Goal: Task Accomplishment & Management: Use online tool/utility

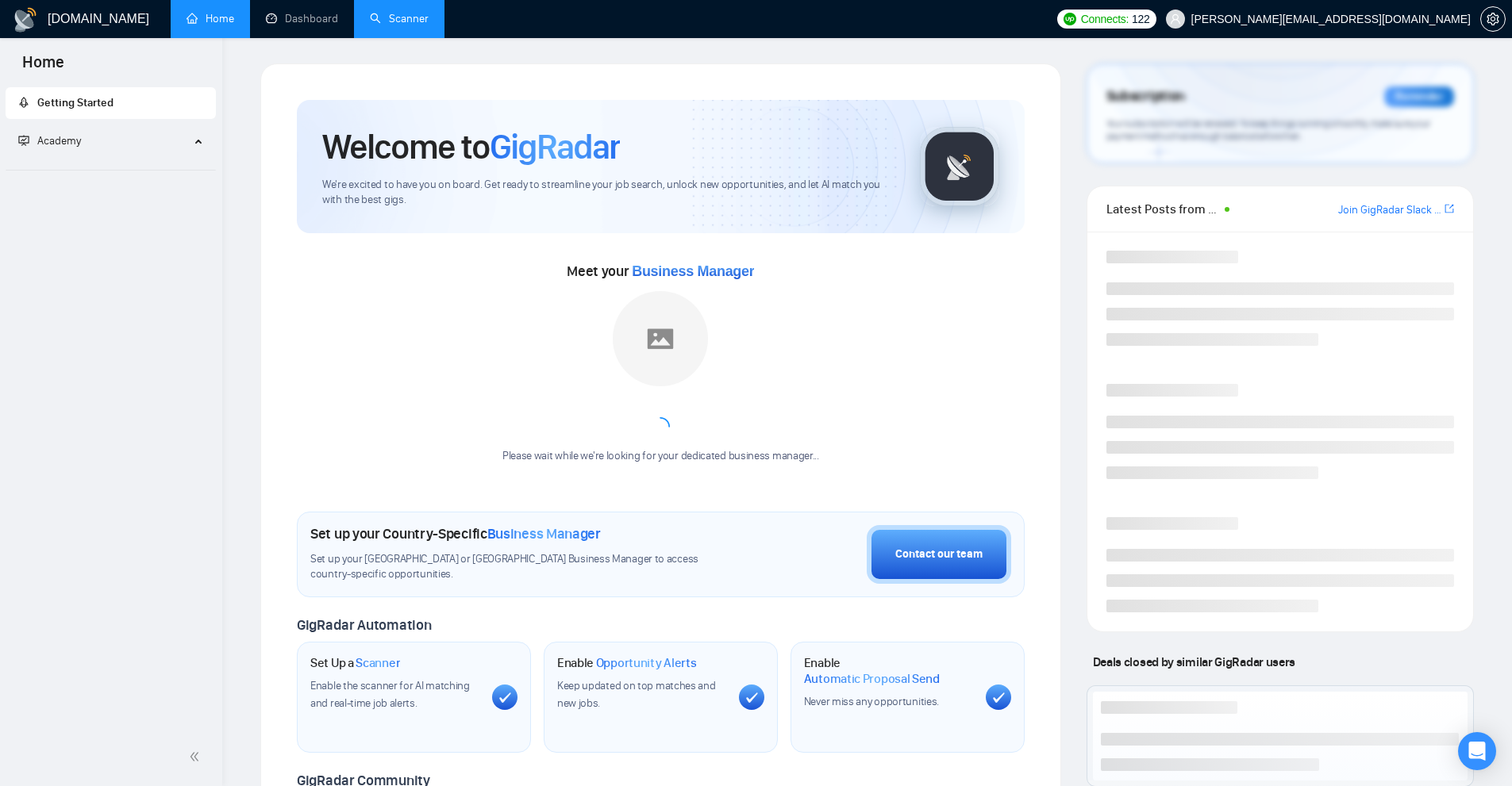
click at [421, 19] on link "Scanner" at bounding box center [399, 19] width 59 height 14
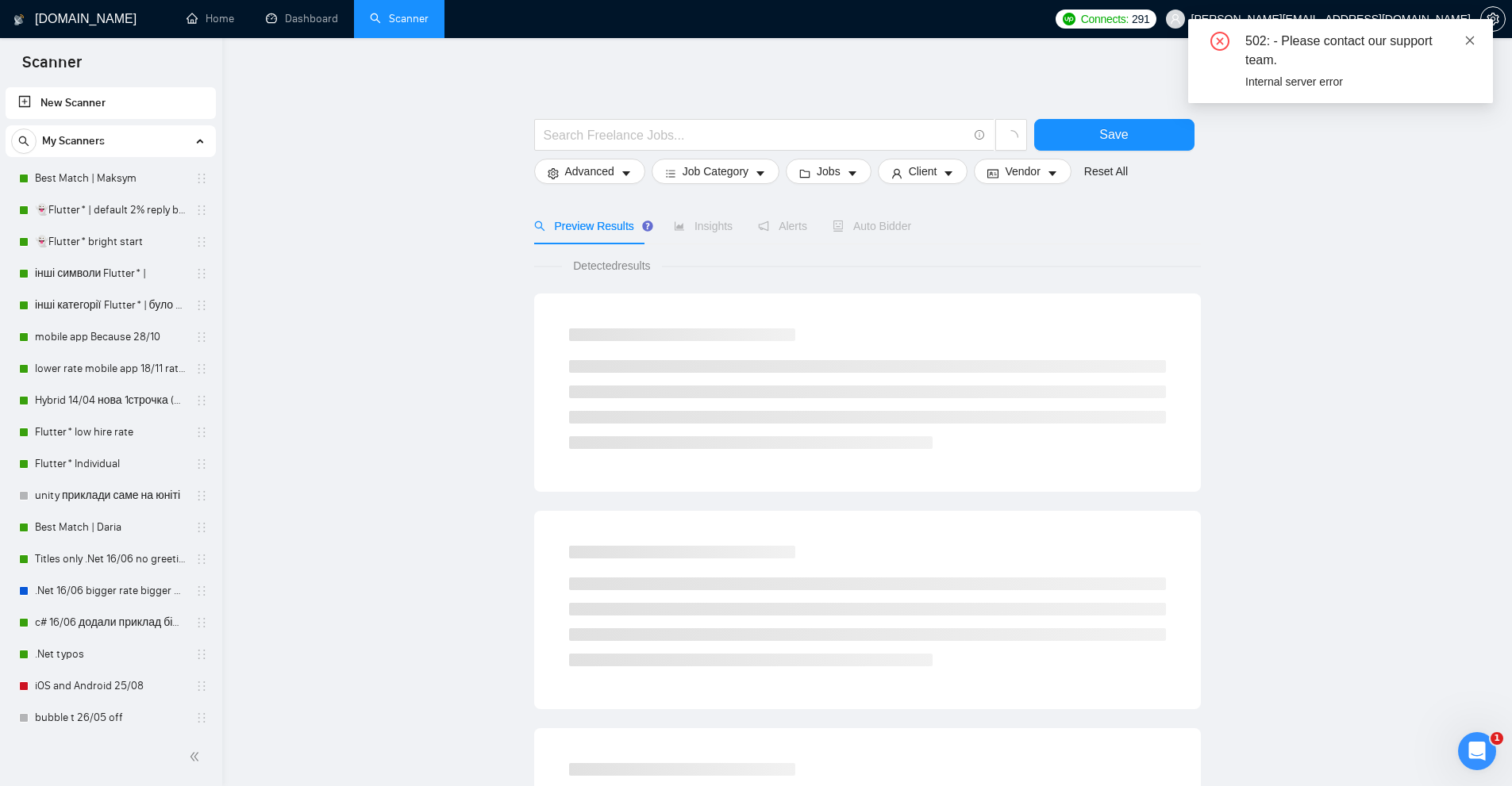
click at [1470, 38] on icon "close" at bounding box center [1469, 40] width 11 height 11
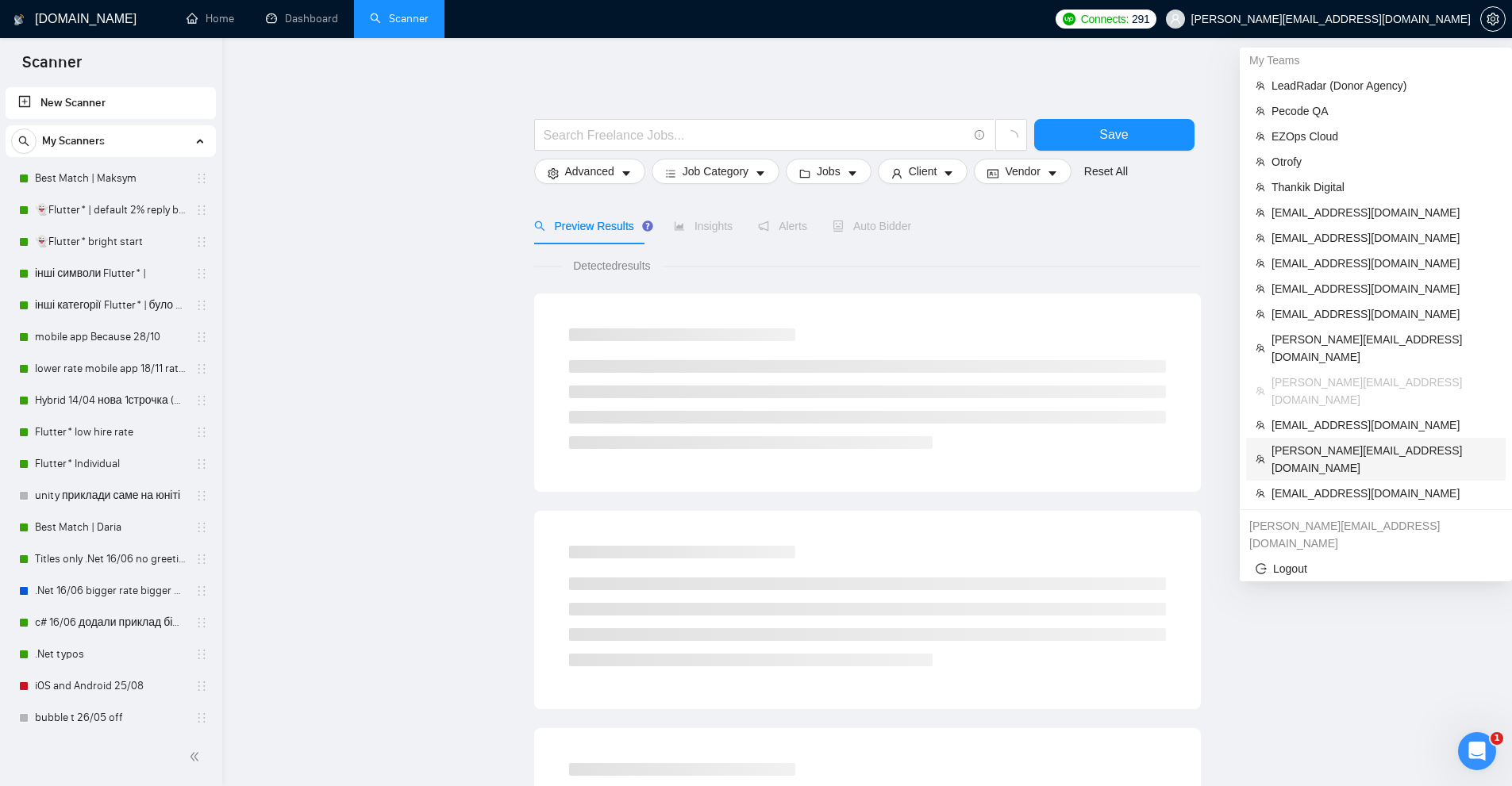
click at [1306, 442] on span "[PERSON_NAME][EMAIL_ADDRESS][DOMAIN_NAME]" at bounding box center [1383, 459] width 225 height 35
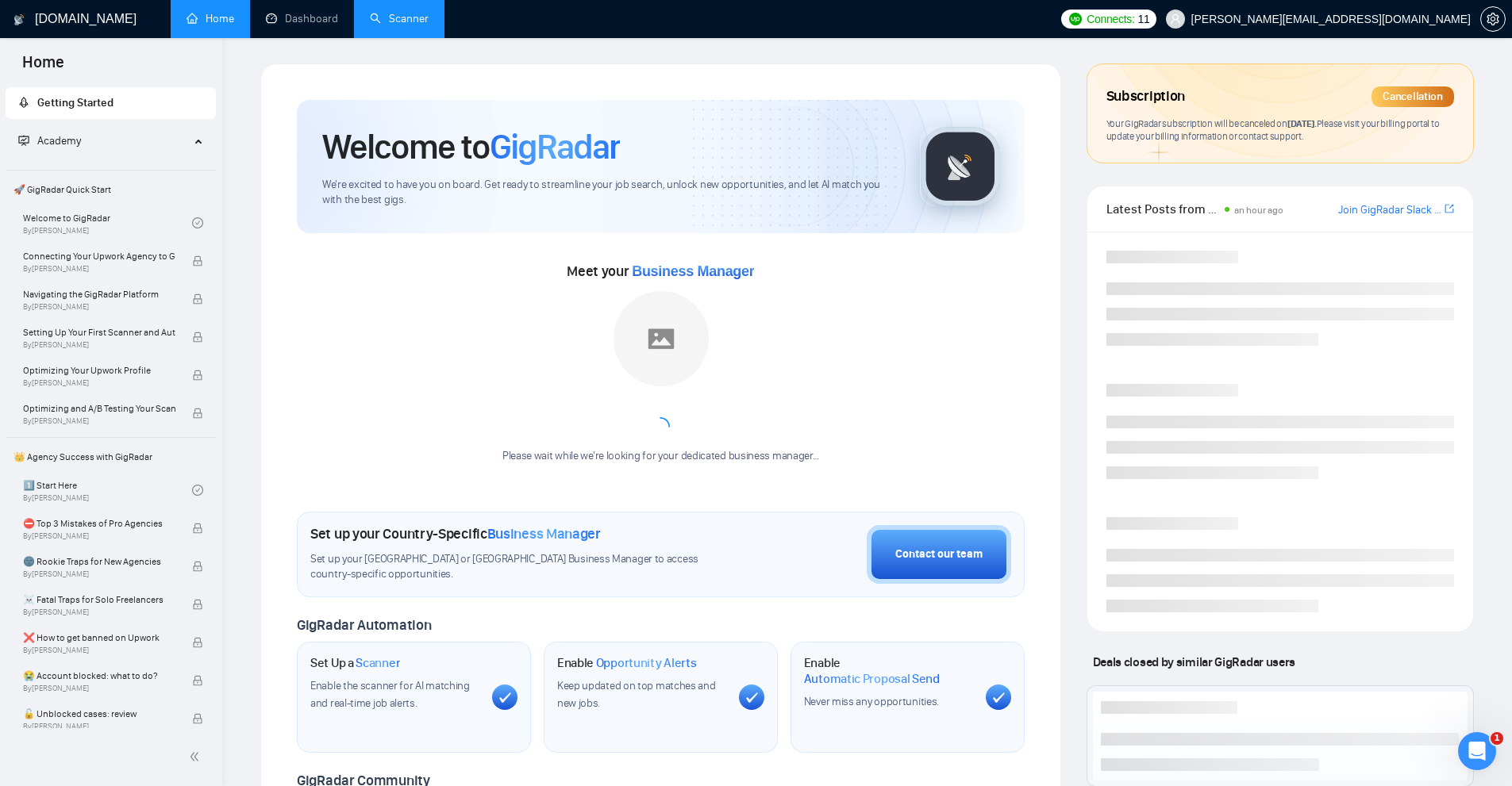
click at [396, 26] on link "Scanner" at bounding box center [399, 19] width 59 height 14
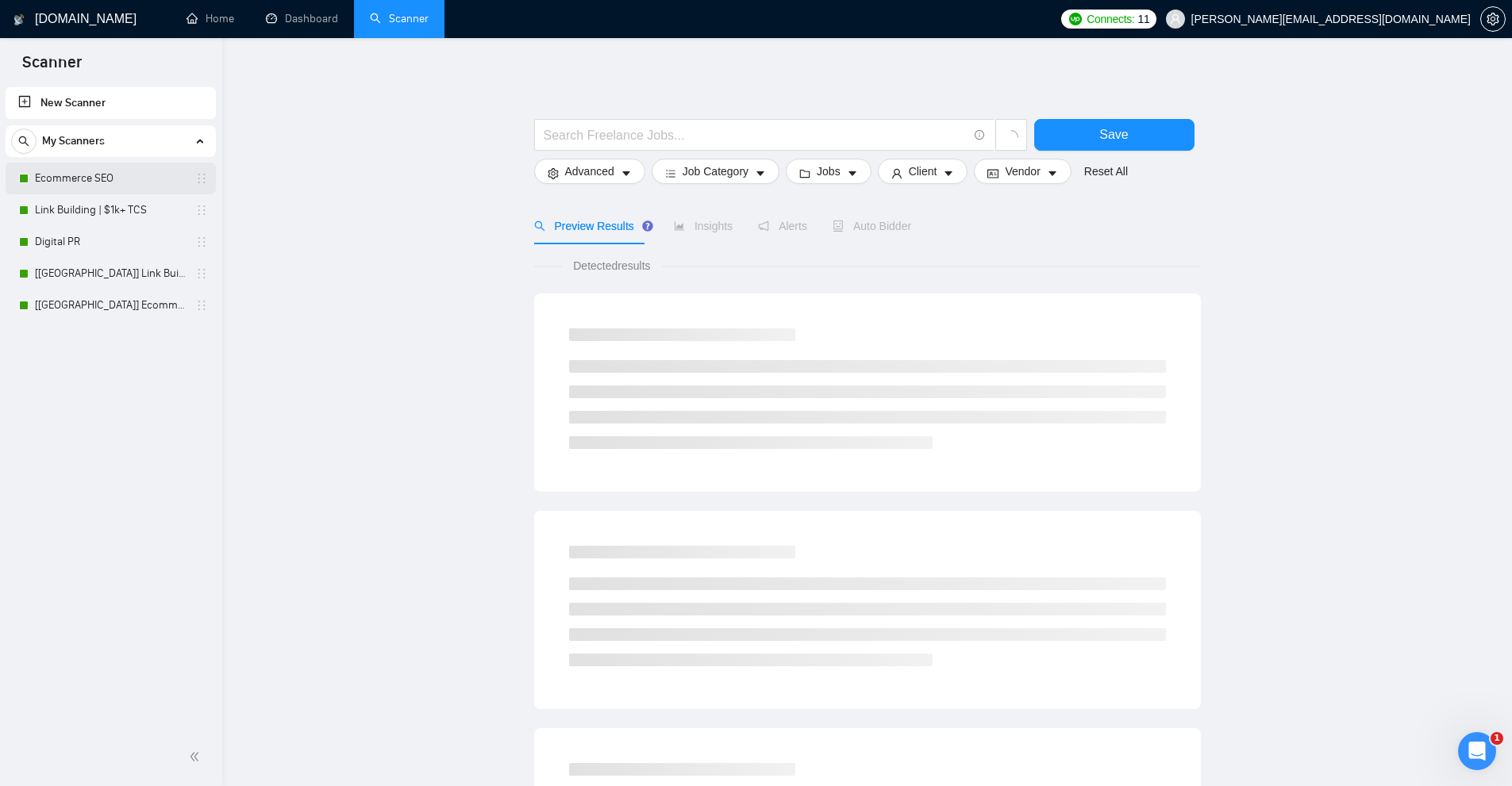
click at [121, 175] on link "Ecommerce SEO" at bounding box center [110, 178] width 150 height 32
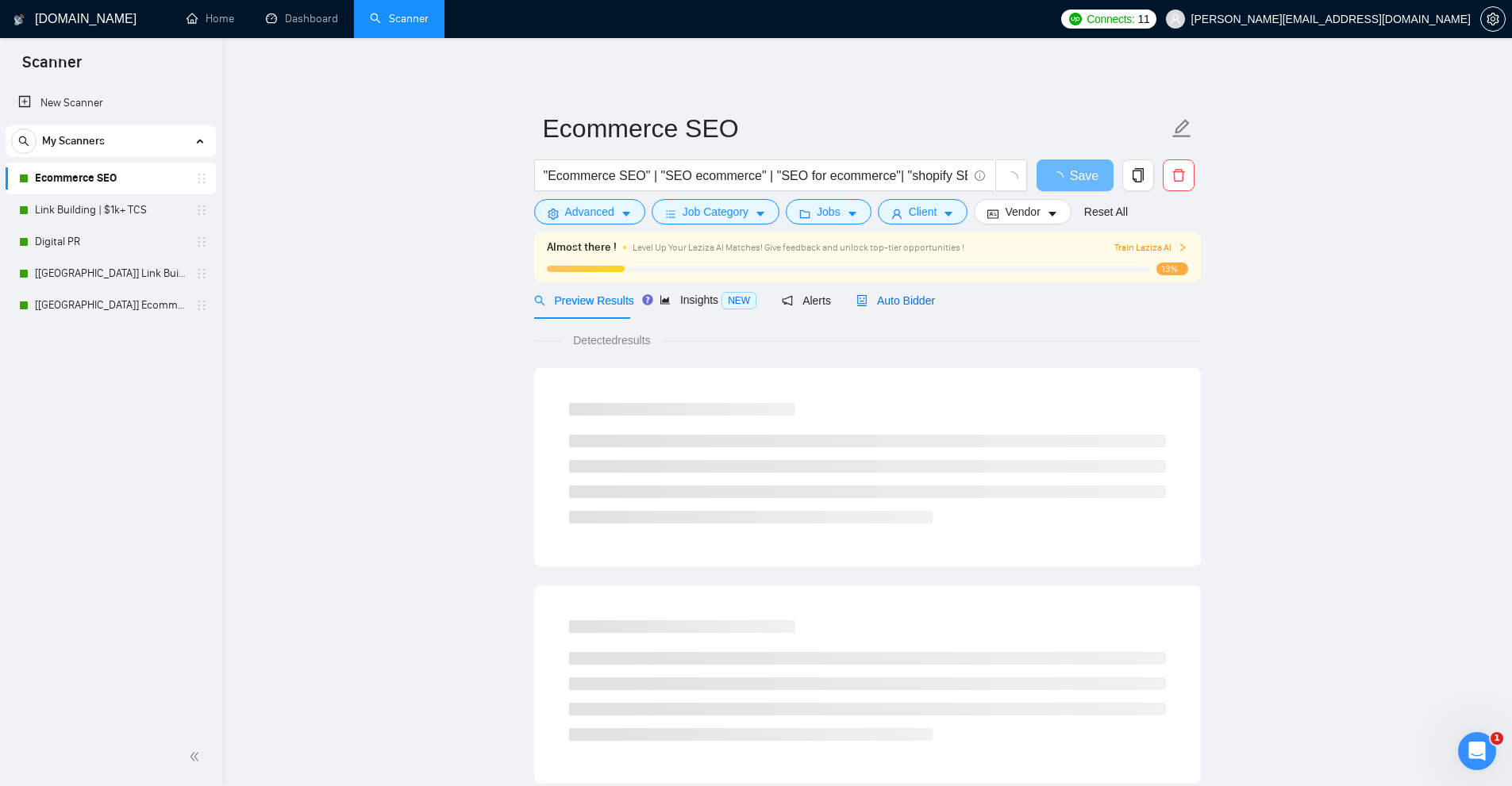
click at [923, 296] on span "Auto Bidder" at bounding box center [896, 300] width 79 height 13
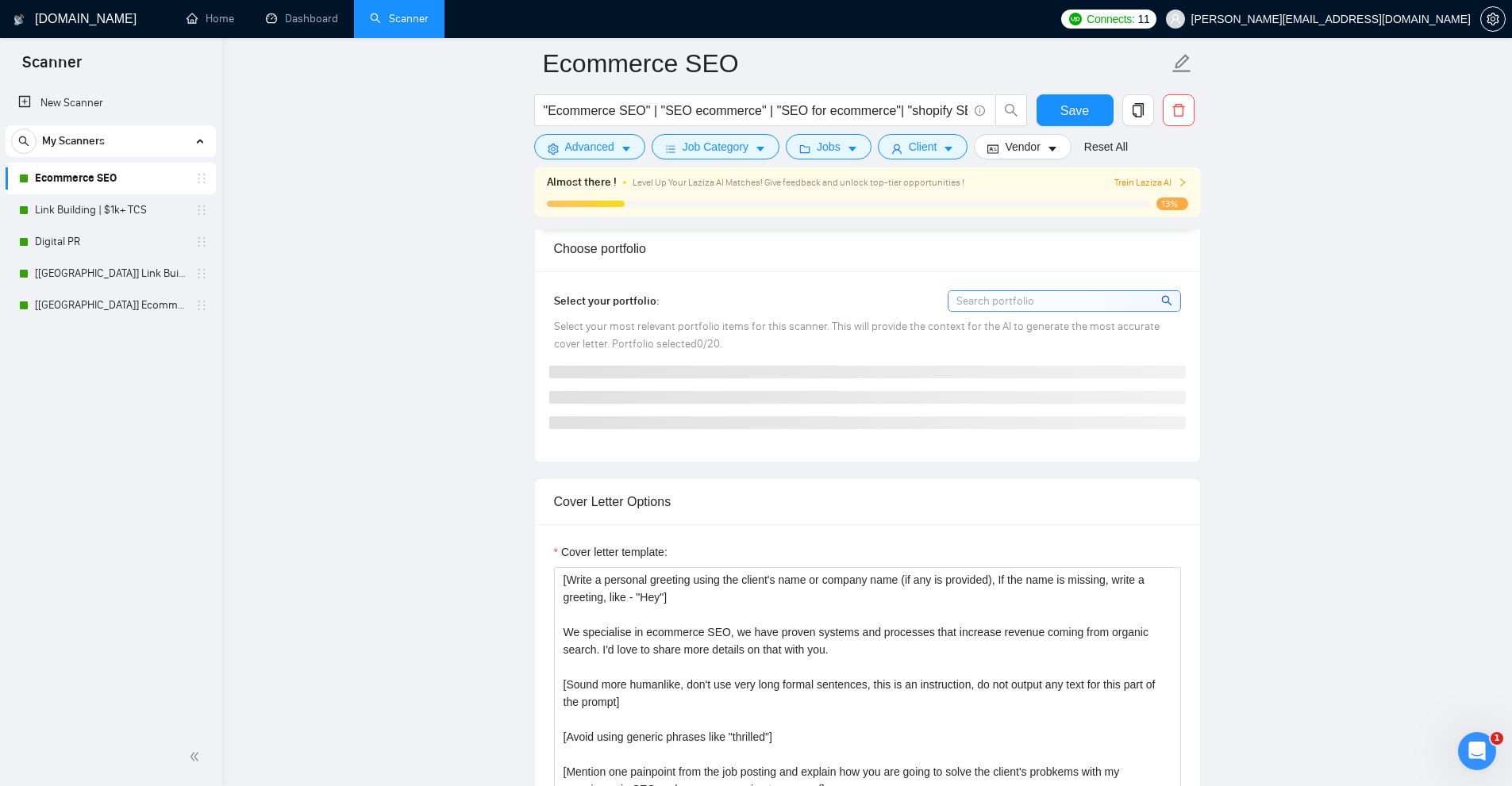
scroll to position [1587, 0]
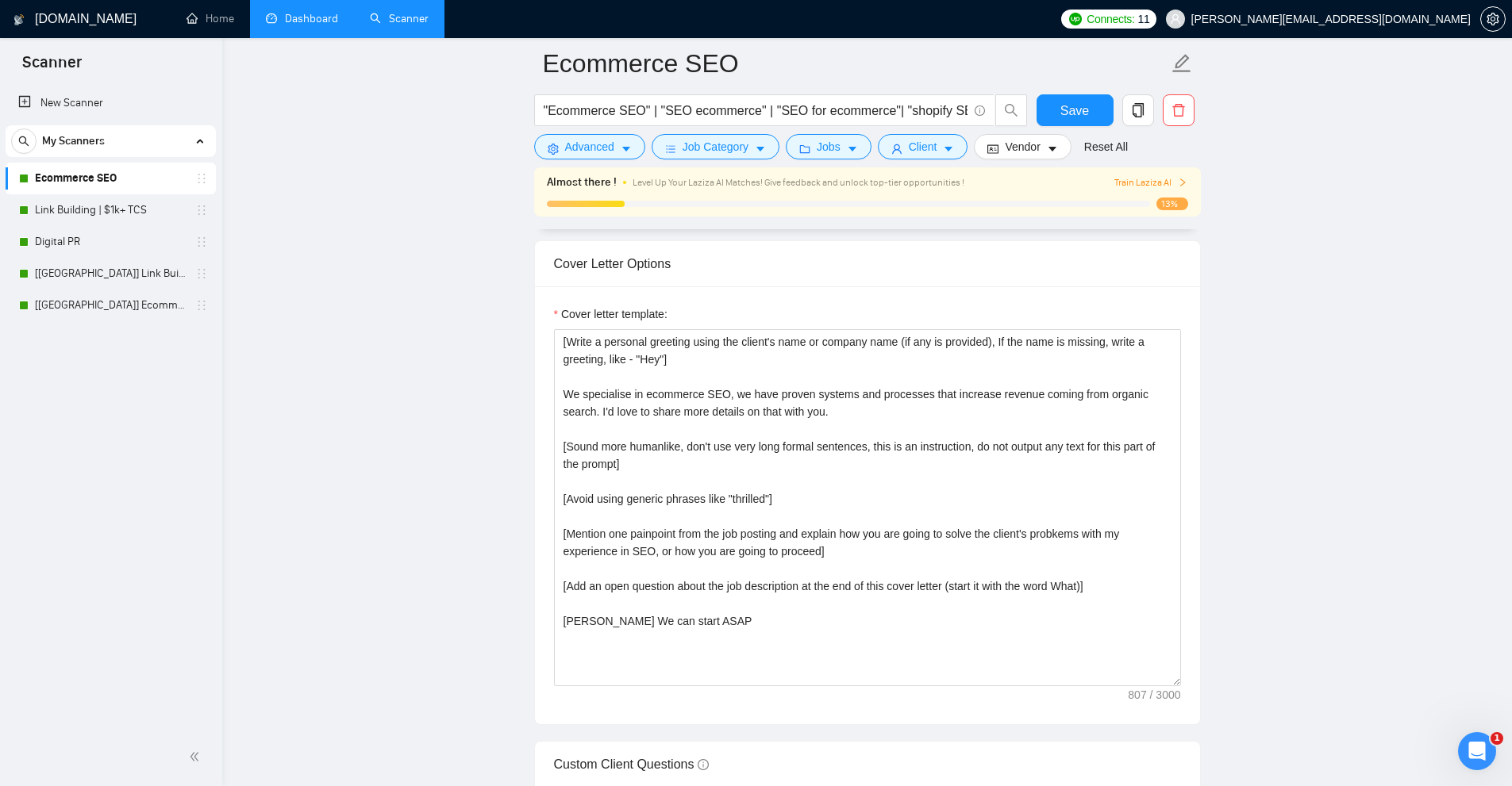
click at [315, 13] on link "Dashboard" at bounding box center [302, 19] width 72 height 14
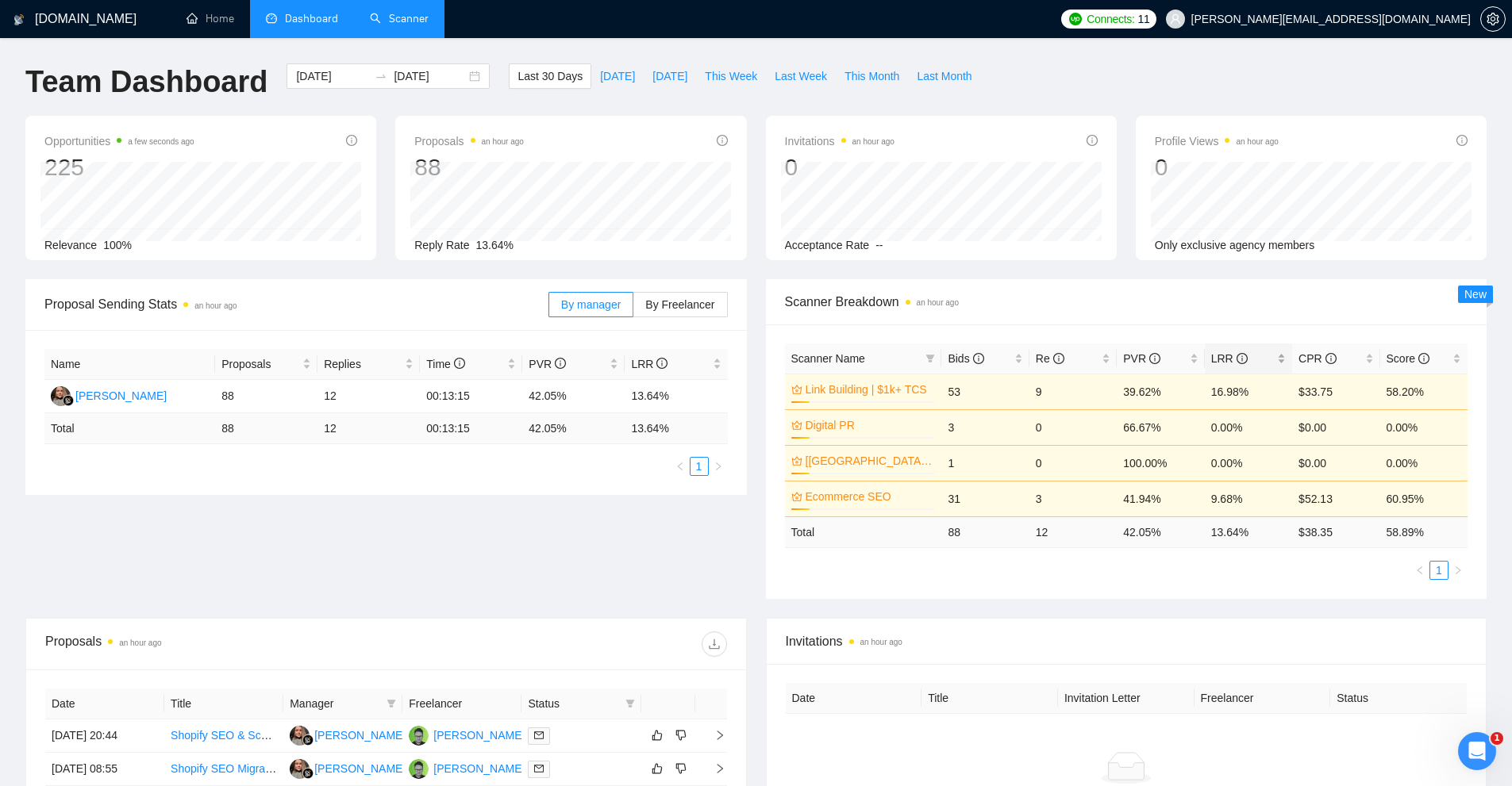
click at [1284, 366] on div "LRR" at bounding box center [1248, 358] width 74 height 17
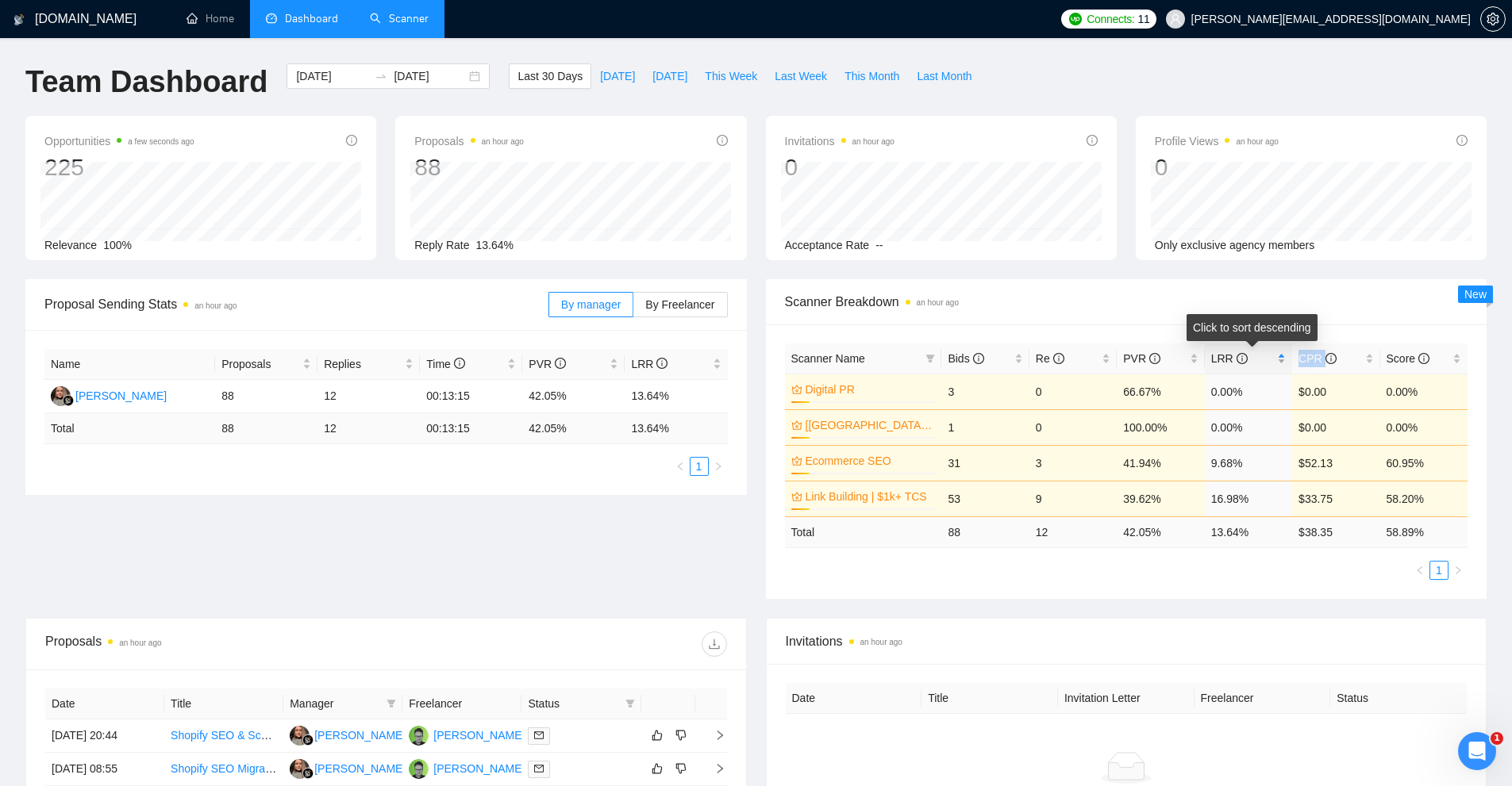
click at [1284, 366] on div "LRR" at bounding box center [1248, 358] width 74 height 17
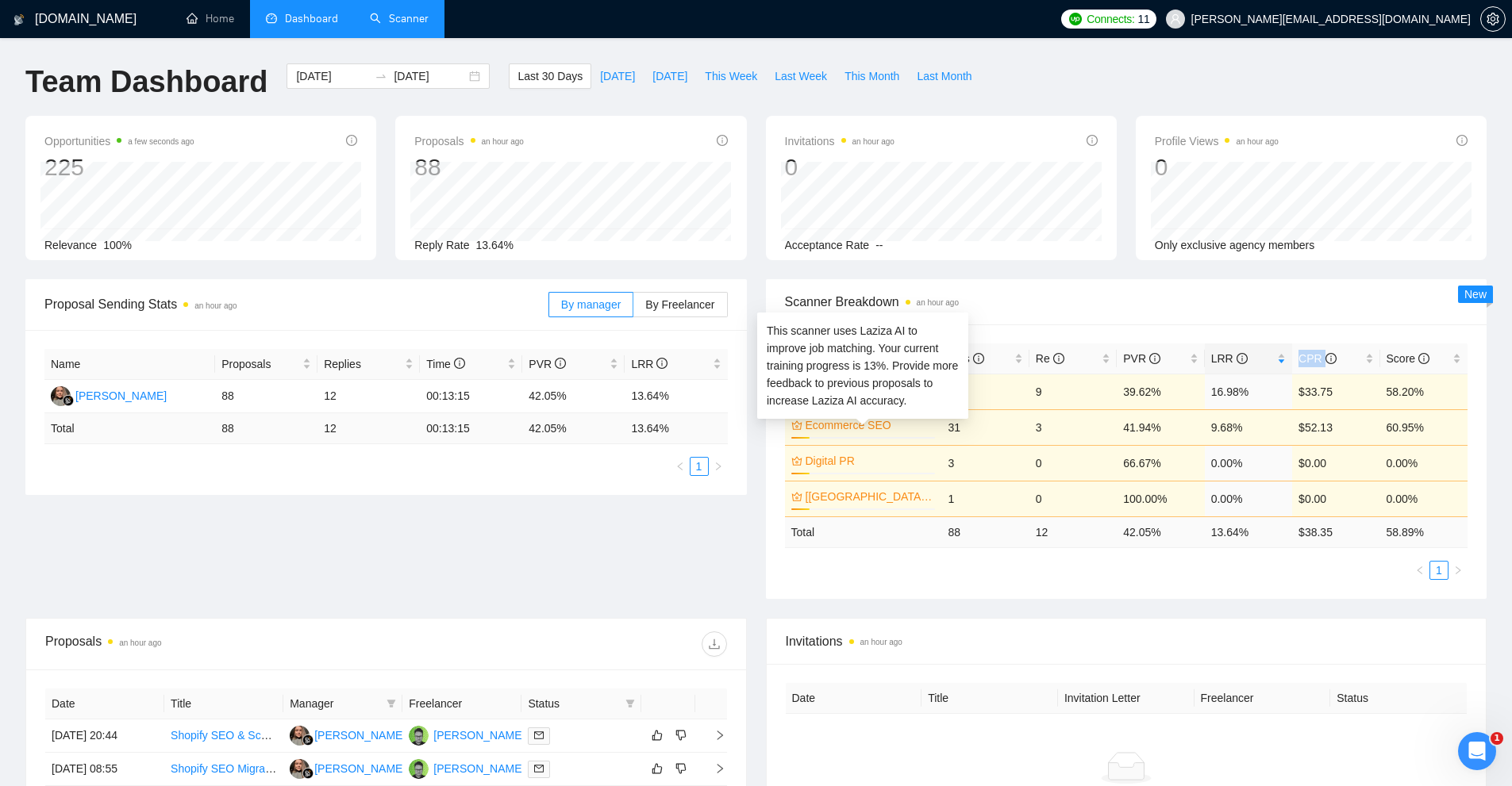
click at [857, 420] on link "Ecommerce SEO" at bounding box center [868, 425] width 127 height 17
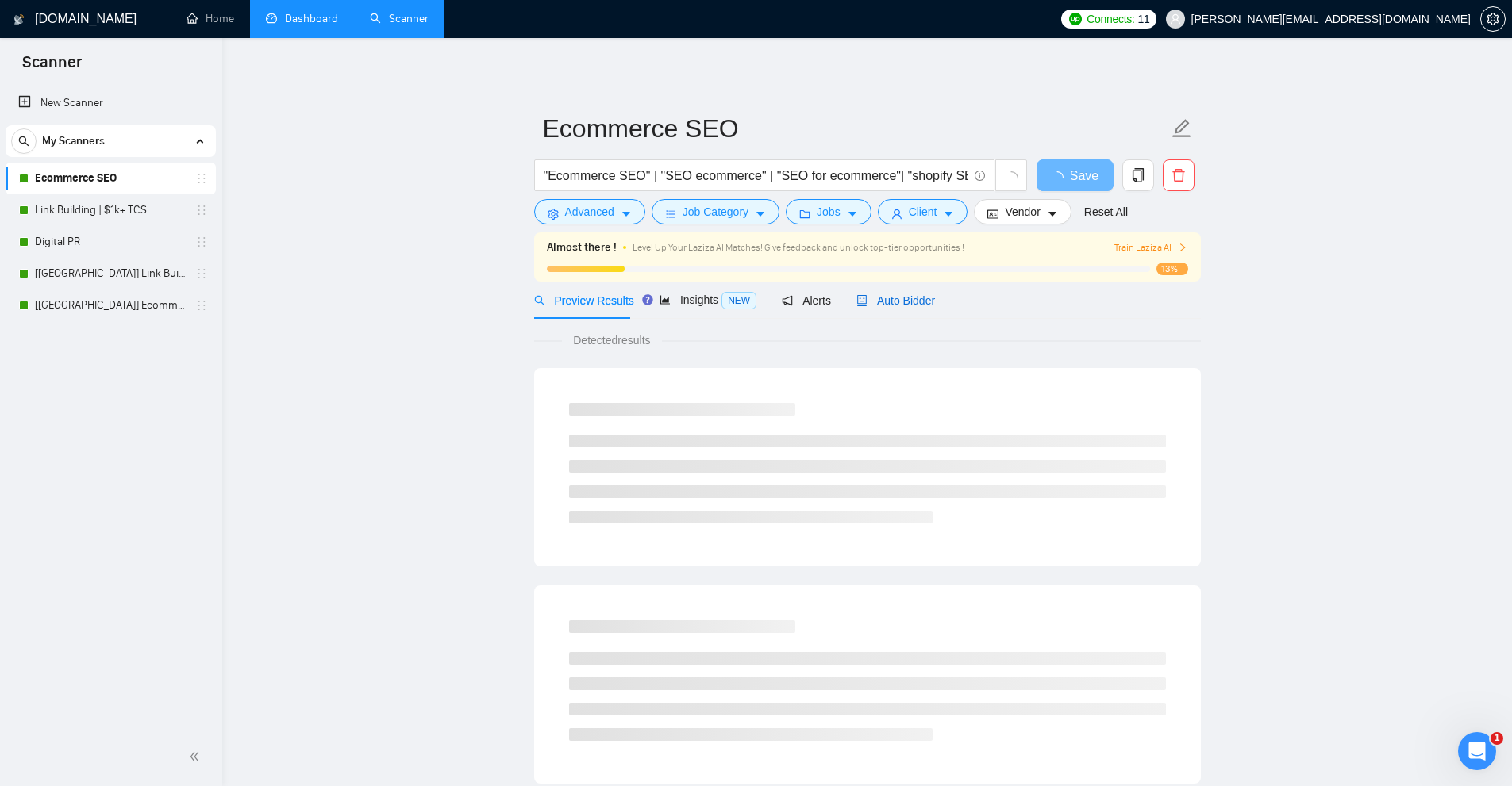
click at [914, 294] on span "Auto Bidder" at bounding box center [896, 300] width 79 height 13
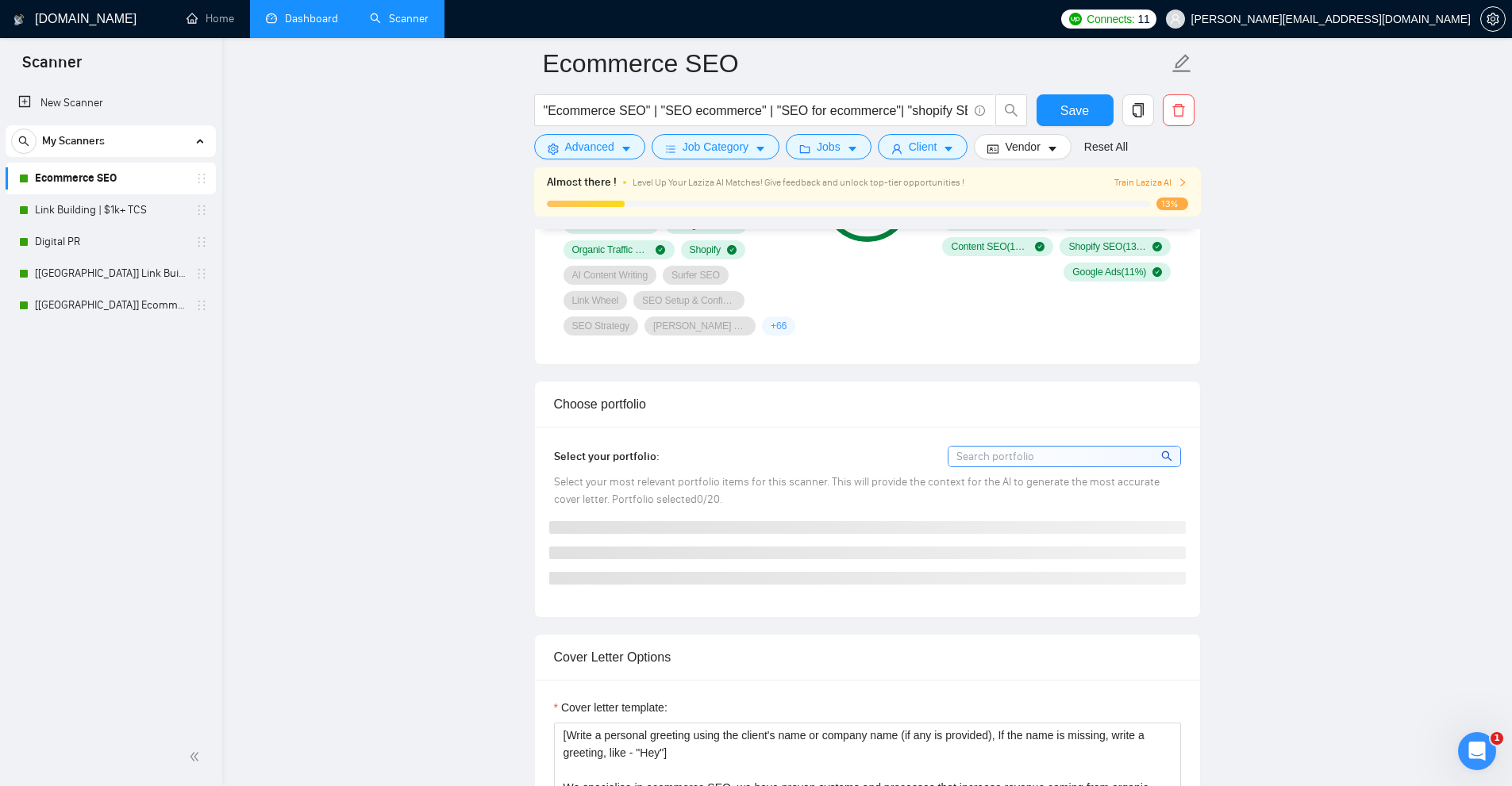
scroll to position [1666, 0]
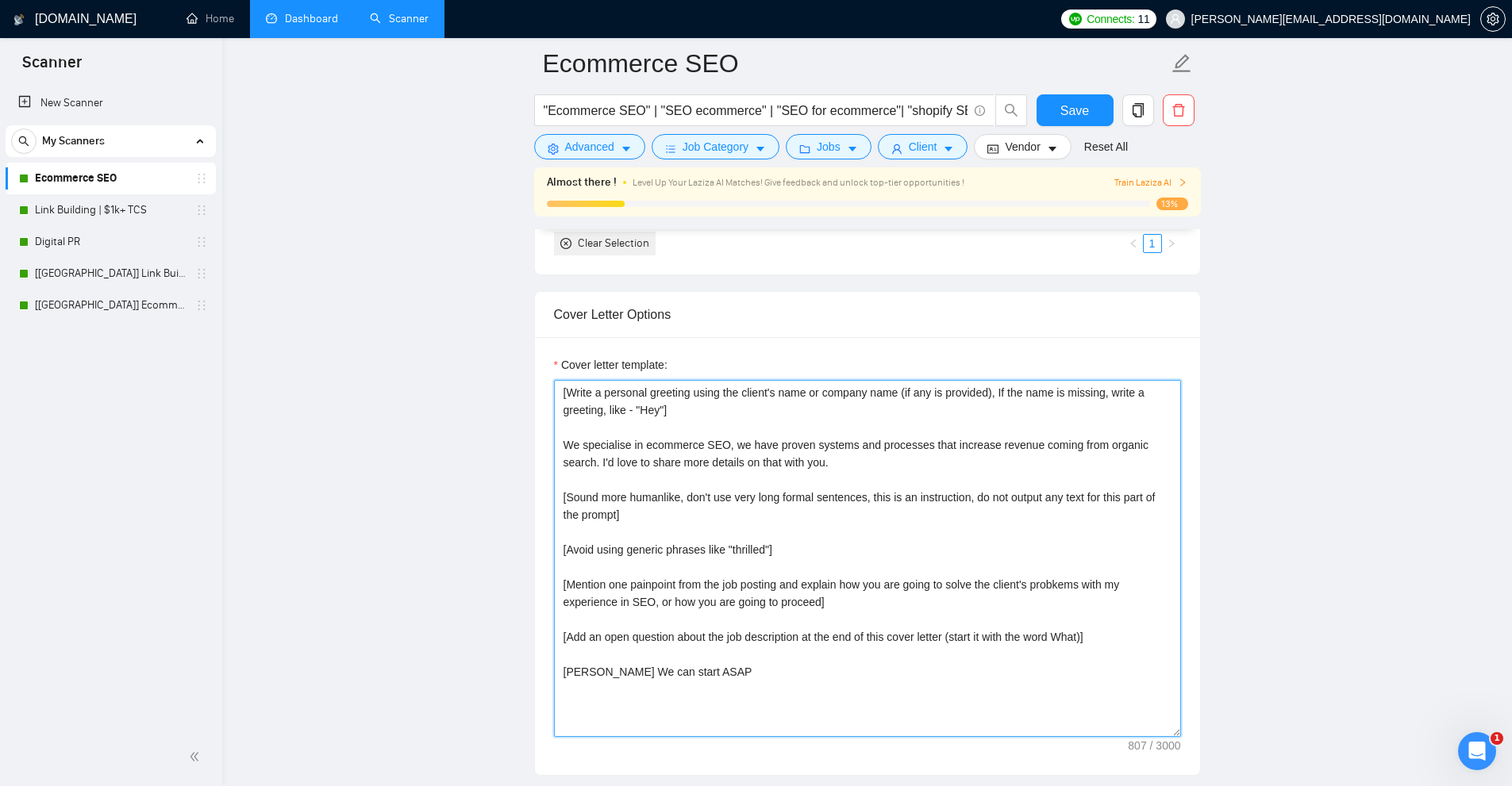
click at [835, 478] on textarea "[Write a personal greeting using the client's name or company name (if any is p…" at bounding box center [867, 559] width 627 height 357
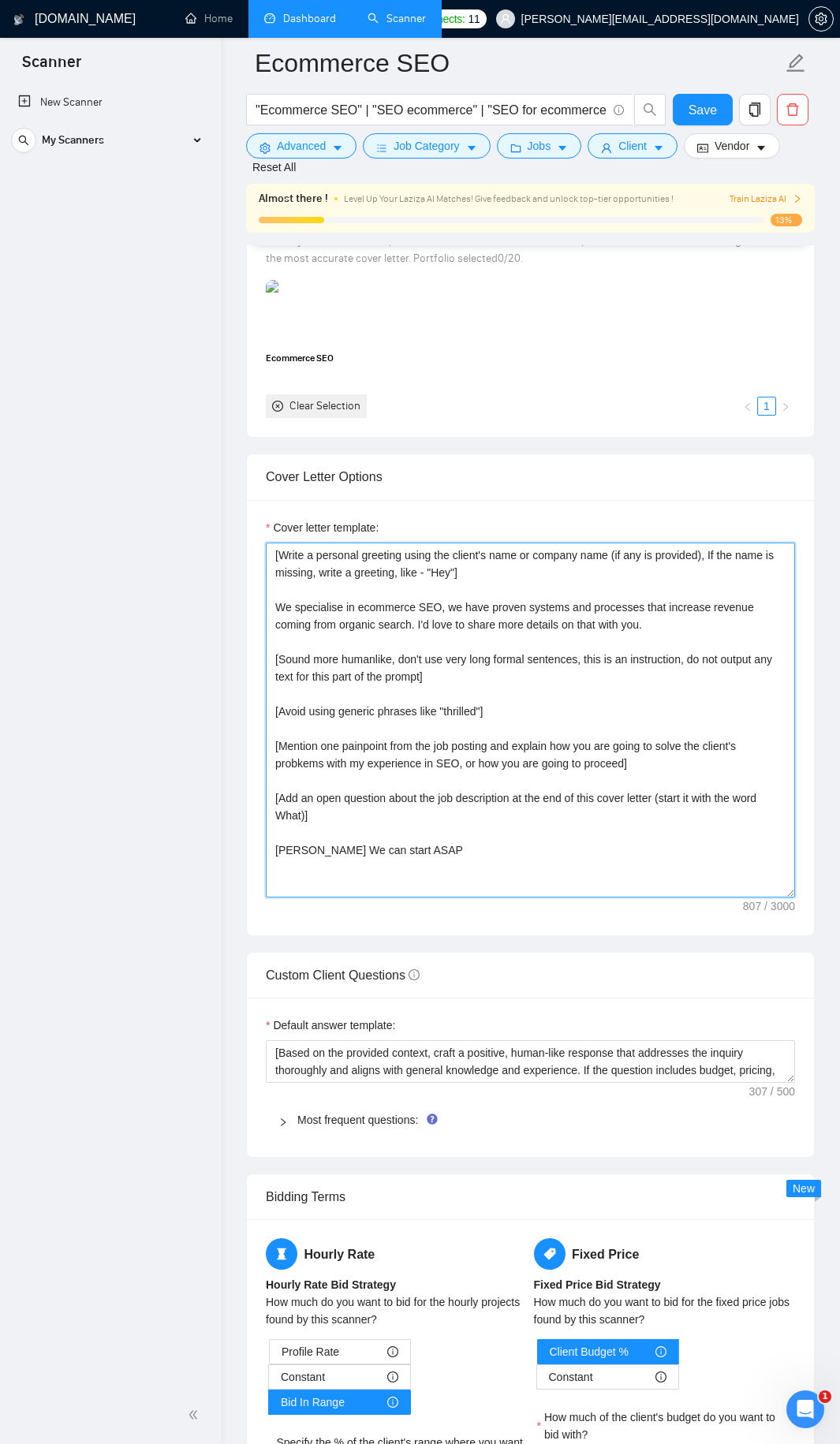
click at [544, 543] on textarea "[Write a personal greeting using the client's name or company name (if any is p…" at bounding box center [530, 720] width 529 height 355
drag, startPoint x: 419, startPoint y: 577, endPoint x: 645, endPoint y: 571, distance: 226.1
click at [645, 571] on textarea "[Write a personal greeting using the client's name or company name (if any is p…" at bounding box center [530, 720] width 529 height 355
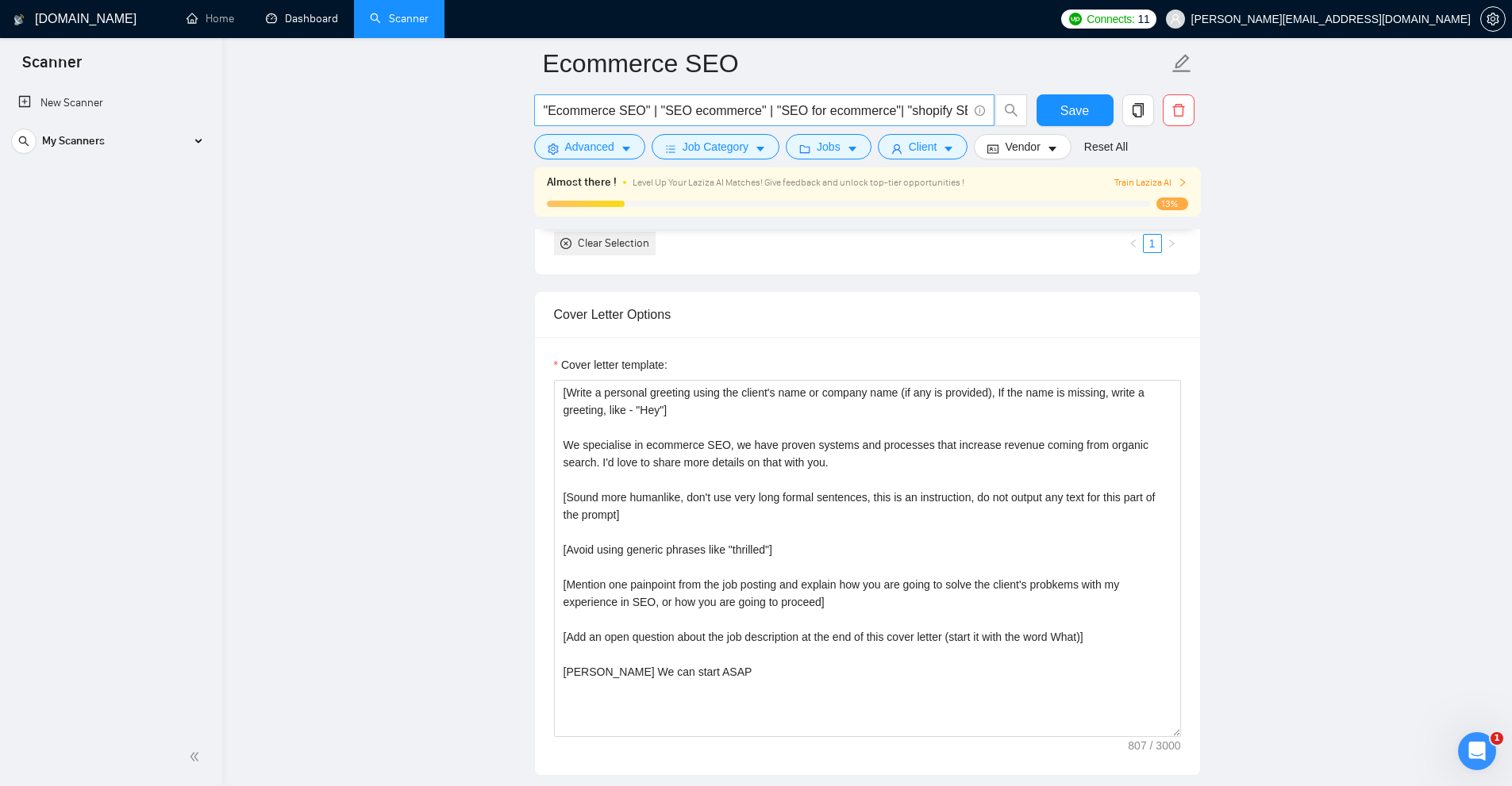
click at [624, 109] on input ""Ecommerce SEO" | "SEO ecommerce" | "SEO for ecommerce"| "shopify SEO" | "SEO s…" at bounding box center [756, 110] width 424 height 20
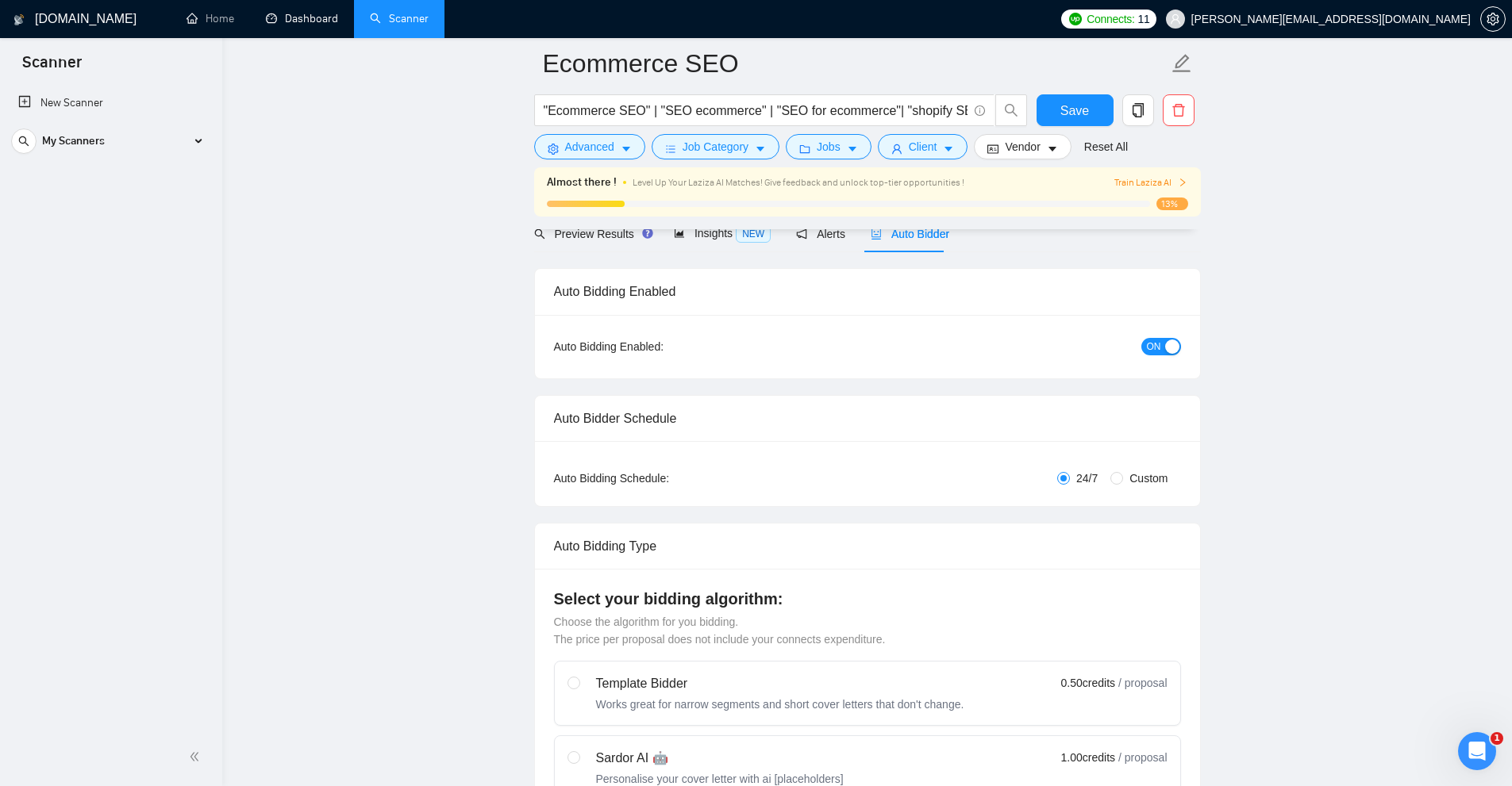
scroll to position [0, 0]
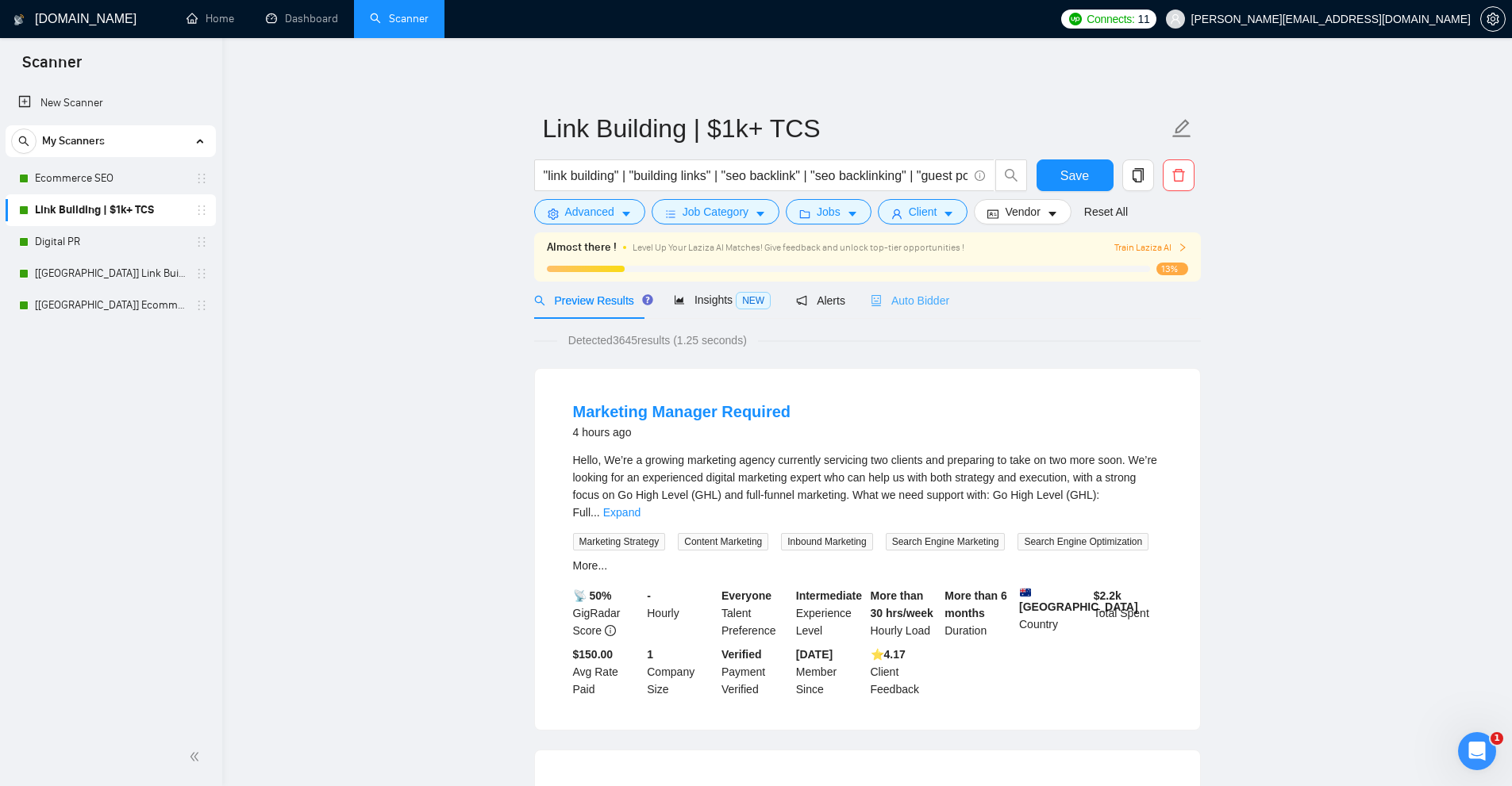
click at [906, 316] on div "Auto Bidder" at bounding box center [909, 301] width 79 height 38
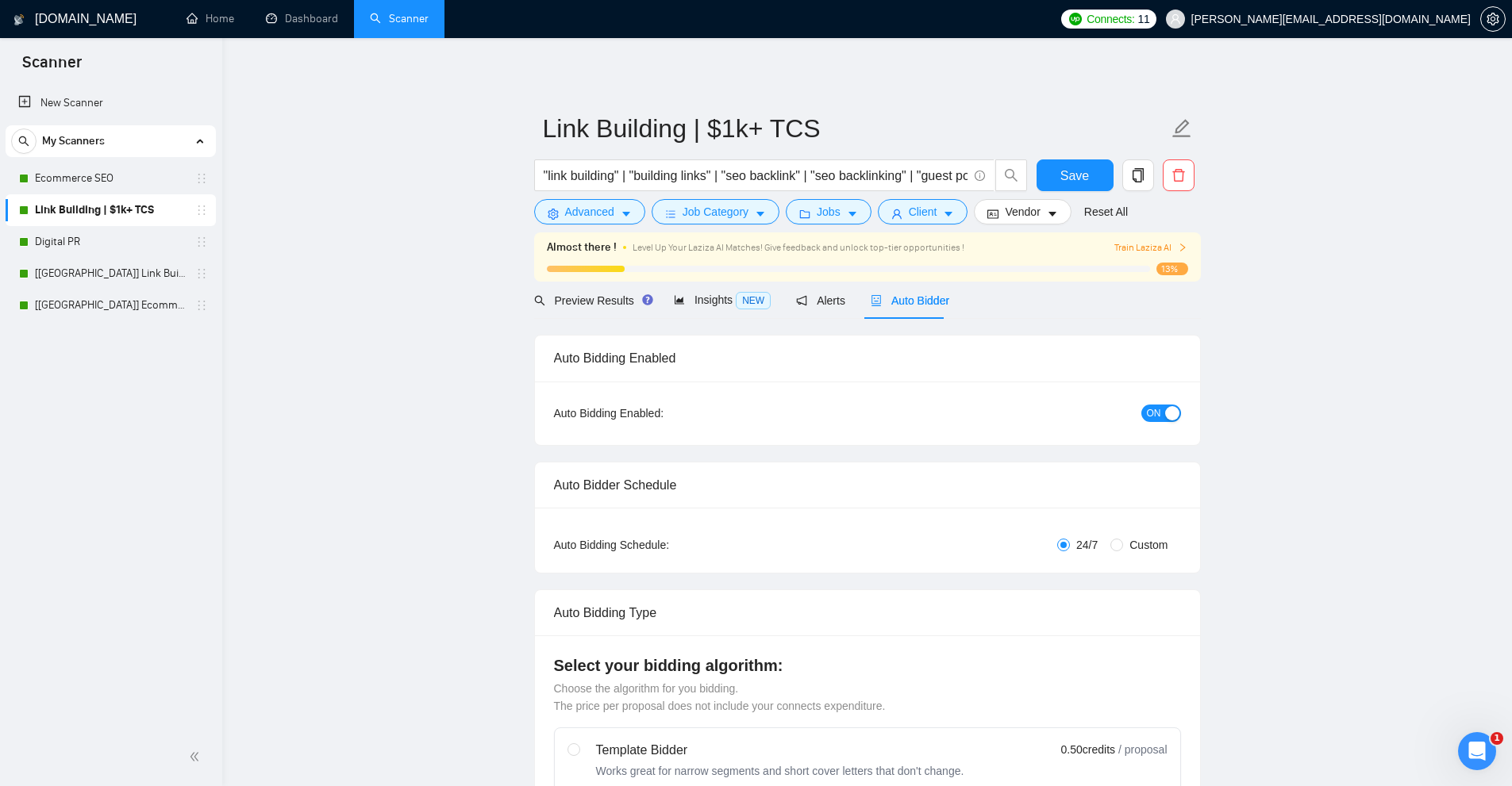
checkbox input "true"
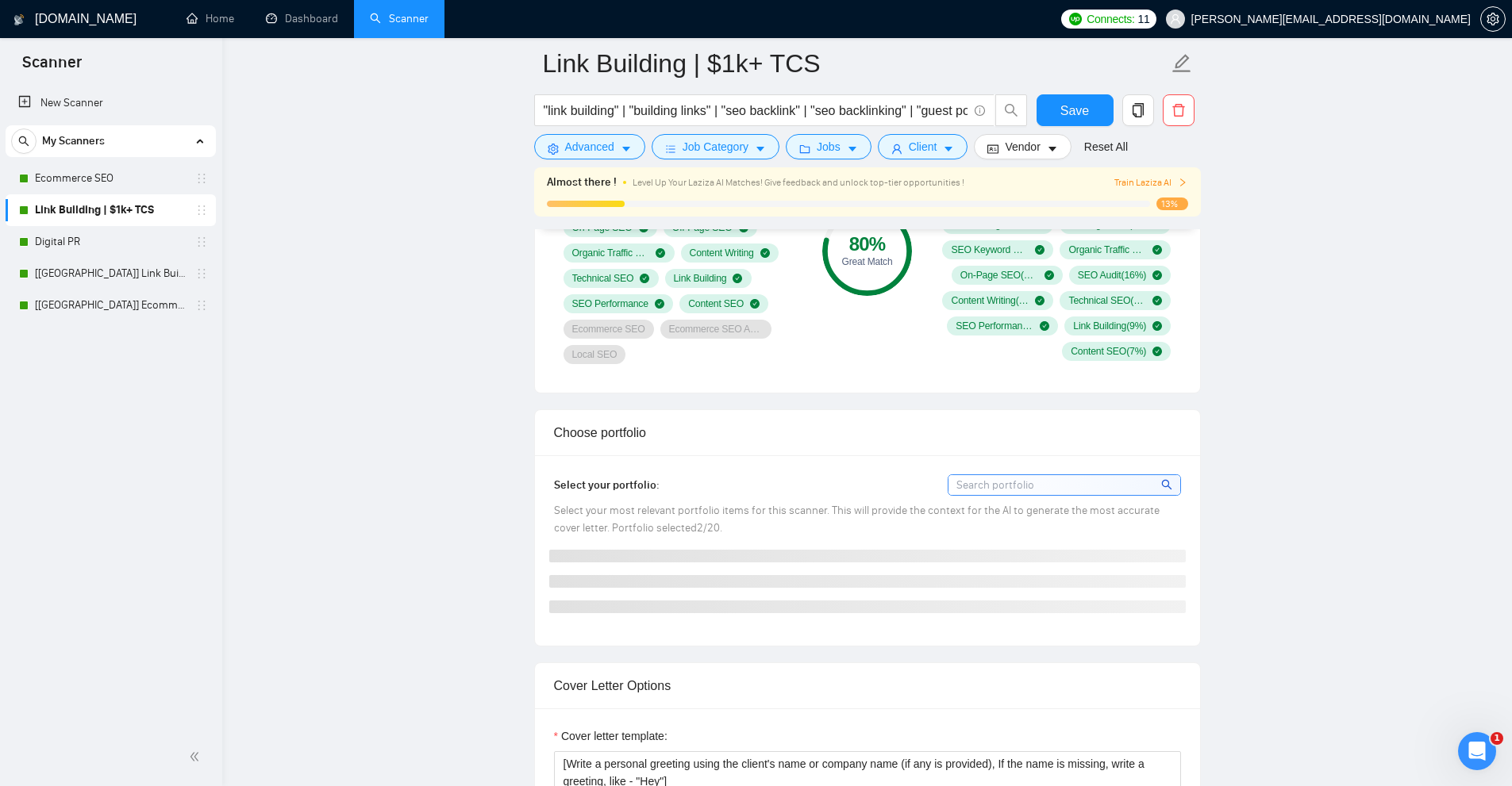
scroll to position [1587, 0]
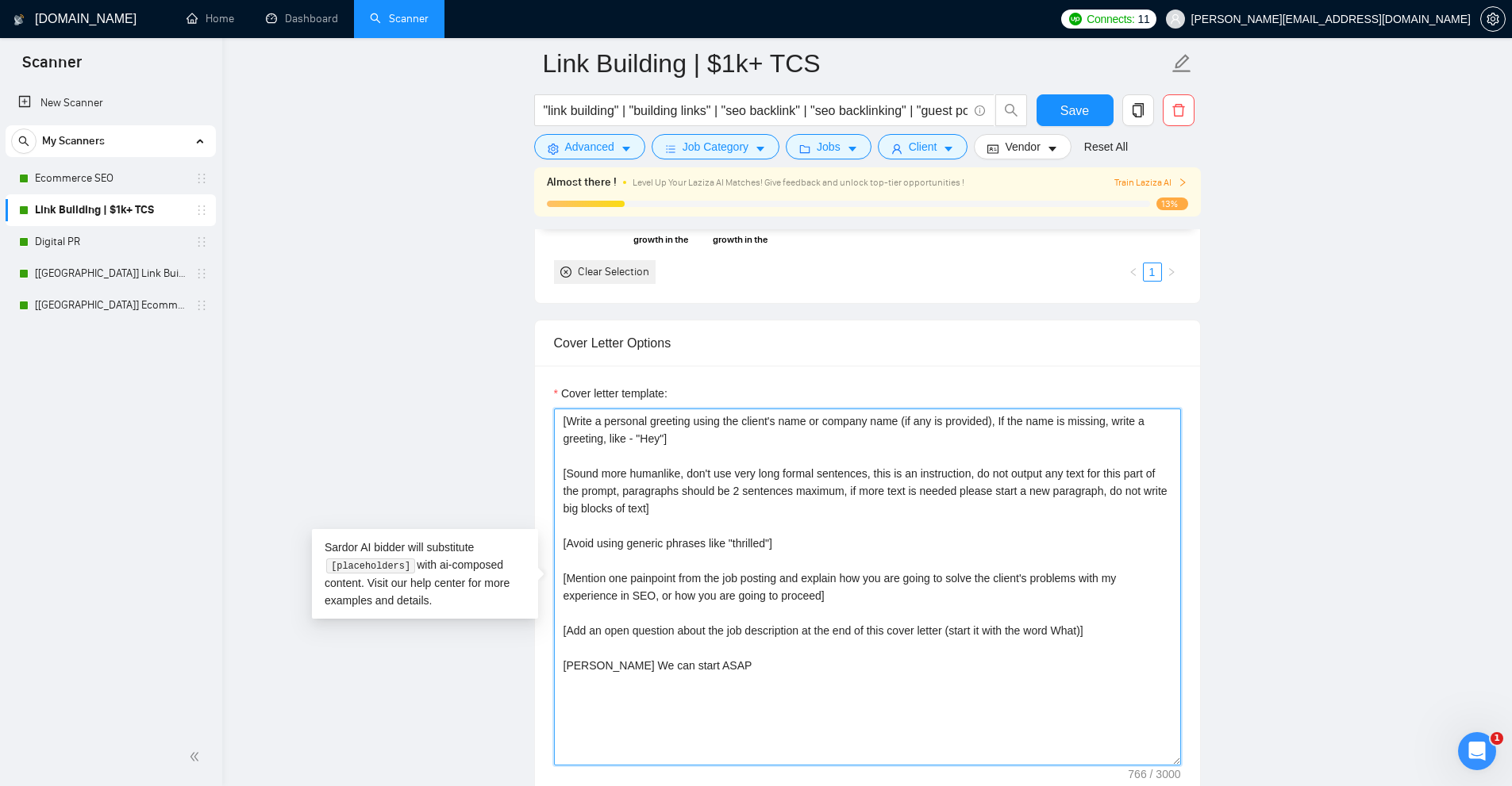
drag, startPoint x: 561, startPoint y: 475, endPoint x: 733, endPoint y: 511, distance: 175.7
click at [733, 511] on textarea "[Write a personal greeting using the client's name or company name (if any is p…" at bounding box center [867, 587] width 627 height 357
drag, startPoint x: 873, startPoint y: 468, endPoint x: 683, endPoint y: 504, distance: 193.4
click at [683, 504] on textarea "[Write a personal greeting using the client's name or company name (if any is p…" at bounding box center [867, 587] width 627 height 357
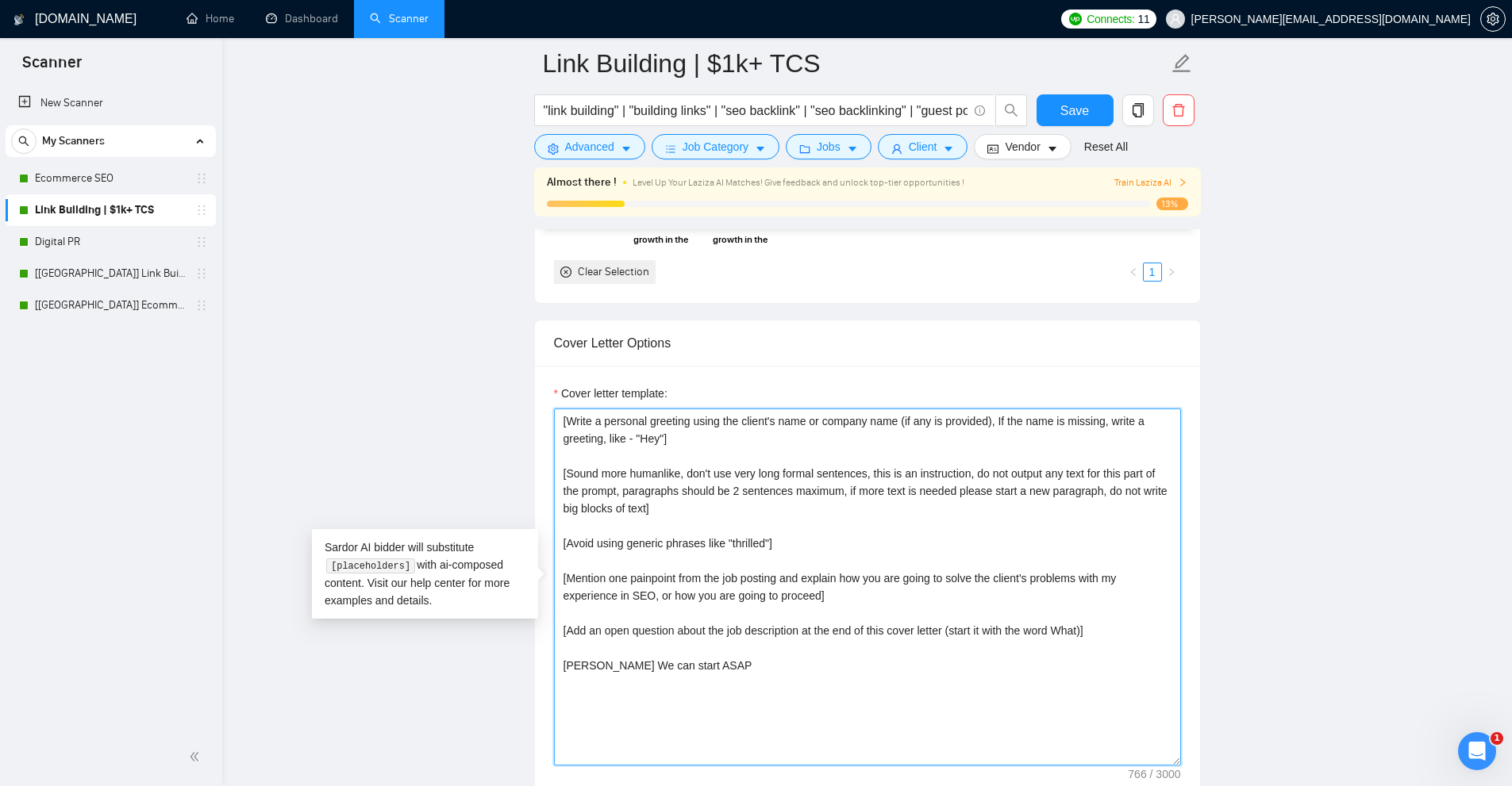
click at [745, 497] on textarea "[Write a personal greeting using the client's name or company name (if any is p…" at bounding box center [867, 587] width 627 height 357
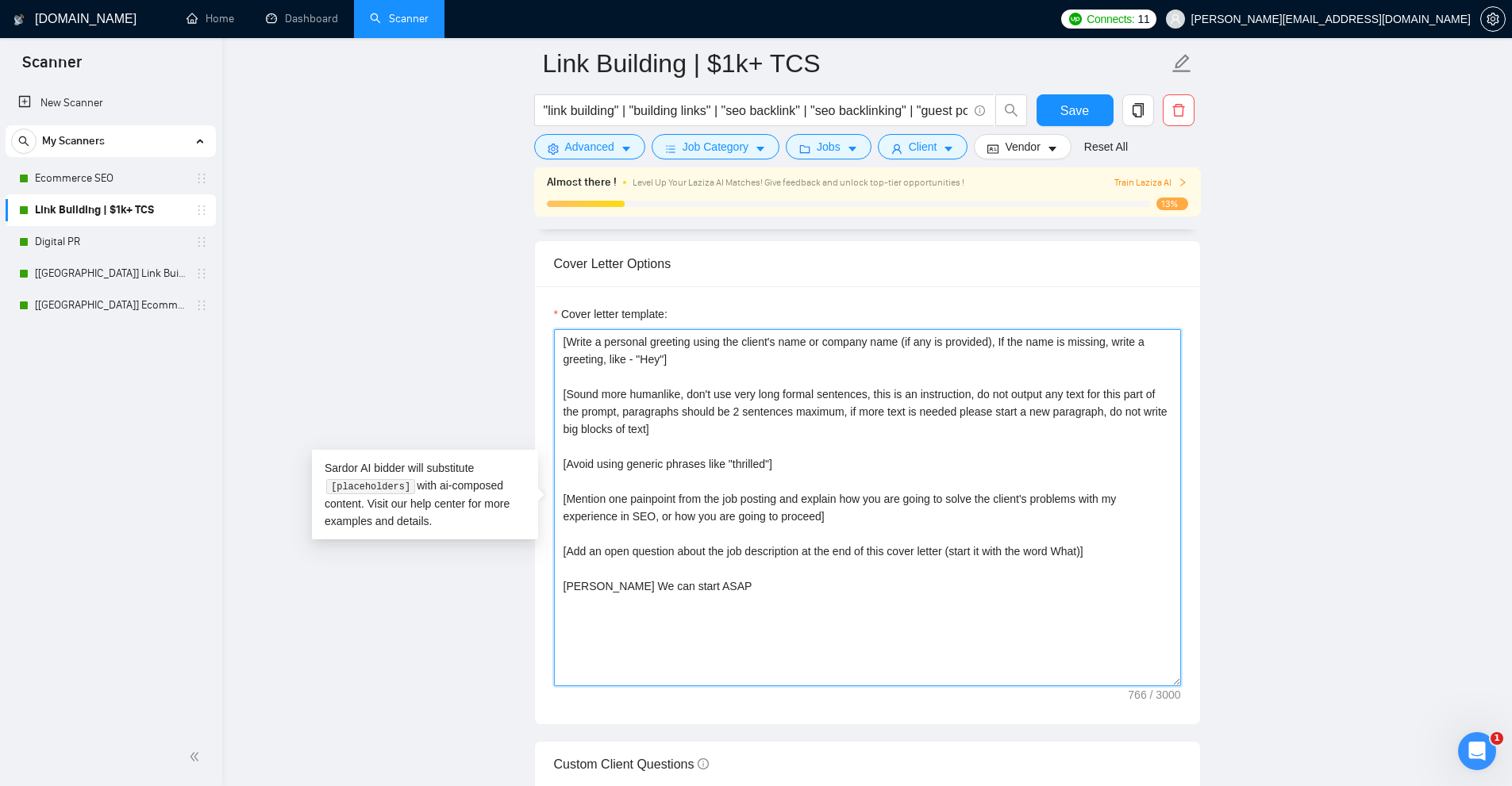
drag, startPoint x: 567, startPoint y: 457, endPoint x: 810, endPoint y: 460, distance: 243.0
click at [810, 460] on textarea "[Write a personal greeting using the client's name or company name (if any is p…" at bounding box center [867, 507] width 627 height 357
drag, startPoint x: 862, startPoint y: 519, endPoint x: 560, endPoint y: 498, distance: 302.7
click at [560, 498] on textarea "[Write a personal greeting using the client's name or company name (if any is p…" at bounding box center [867, 507] width 627 height 357
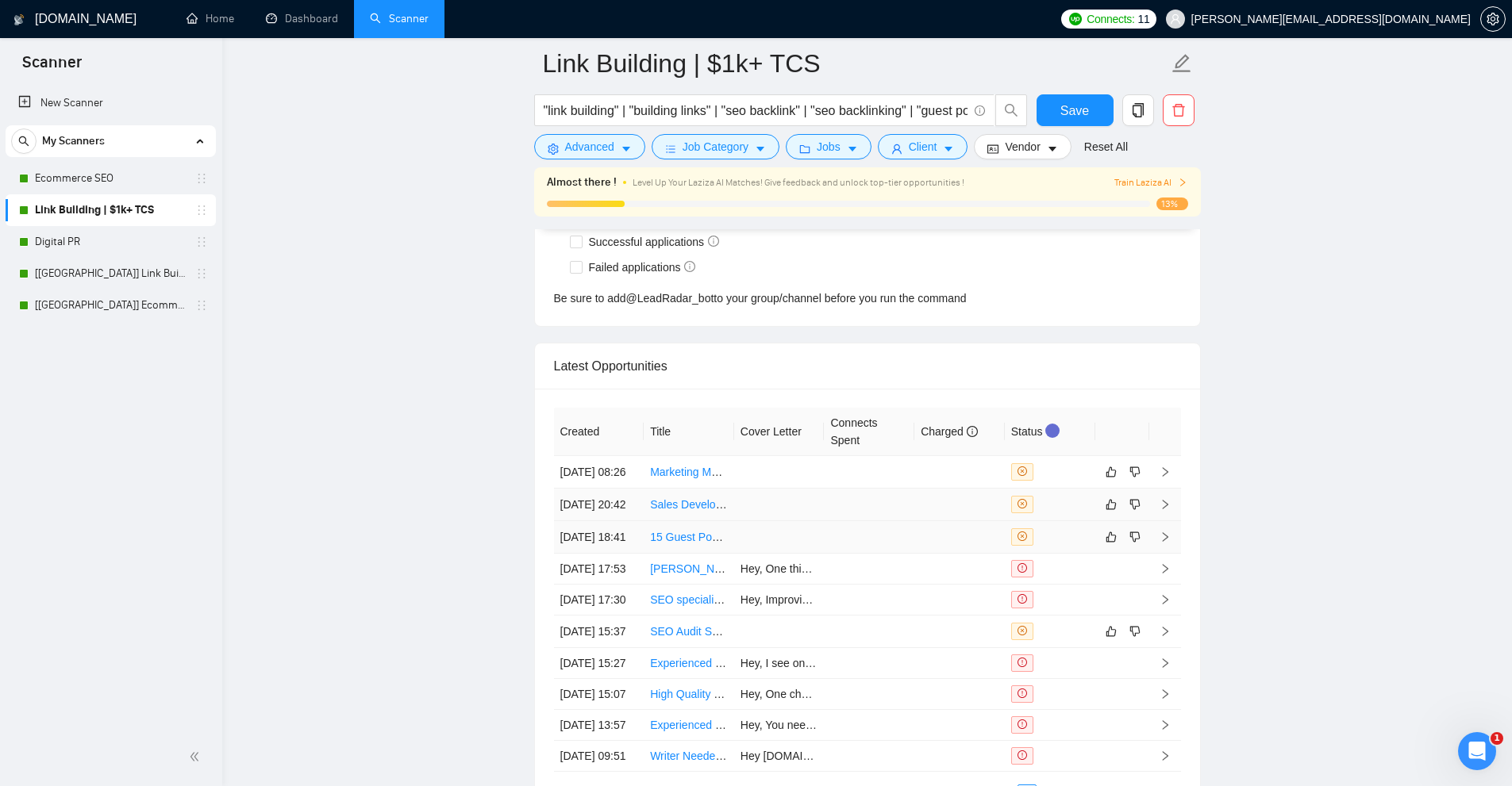
scroll to position [4362, 0]
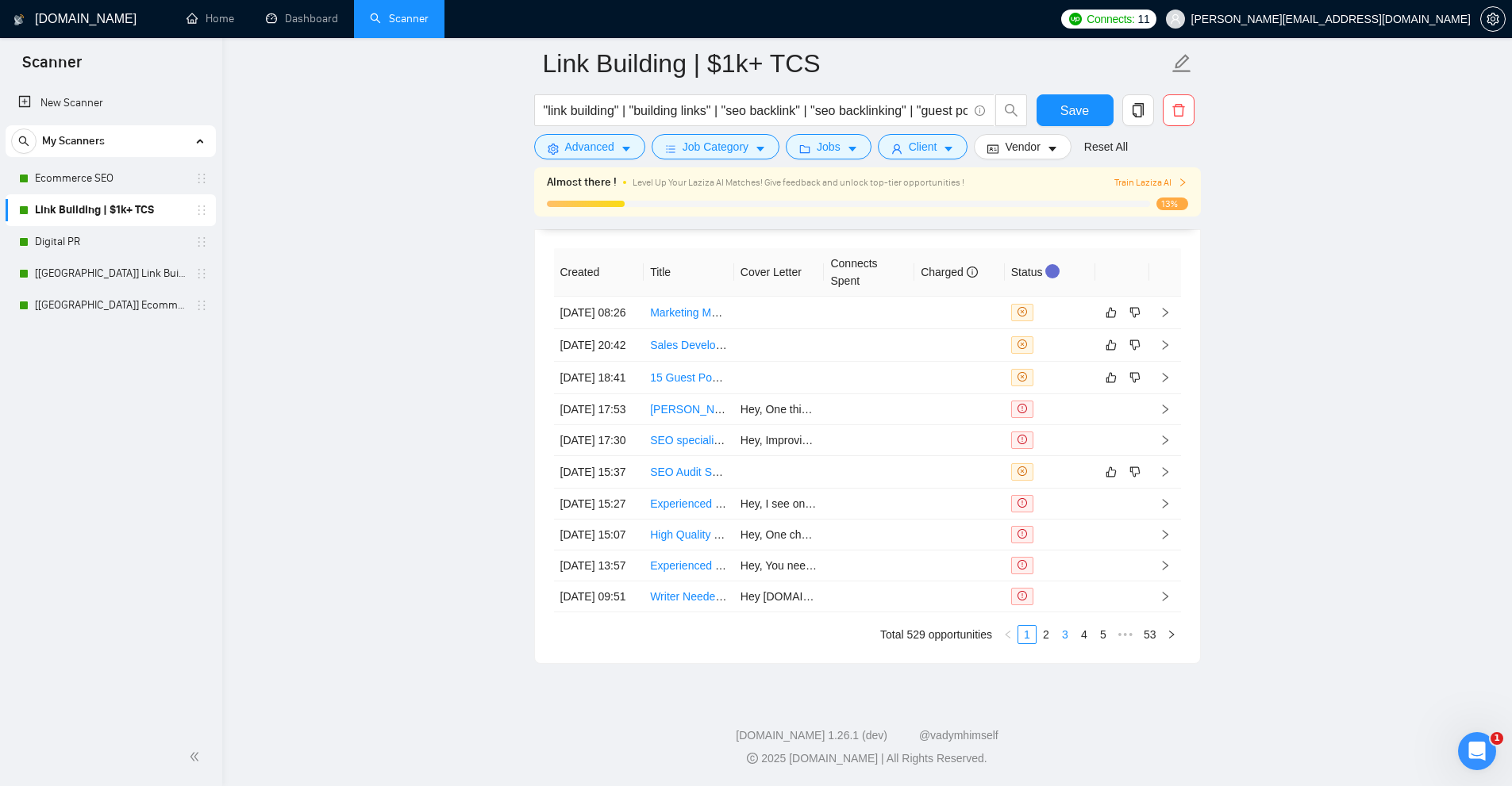
click at [1069, 643] on link "3" at bounding box center [1065, 635] width 17 height 17
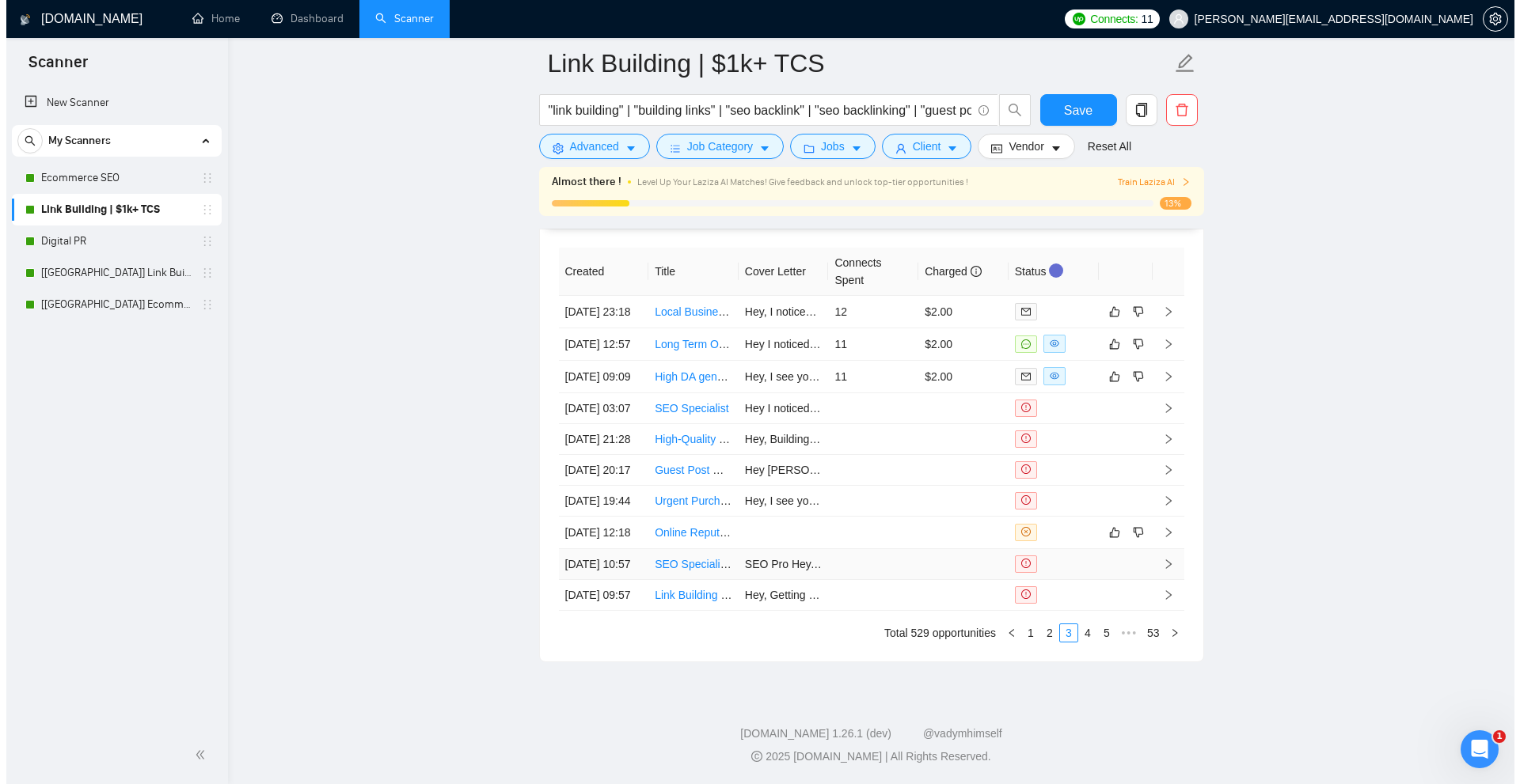
scroll to position [4114, 0]
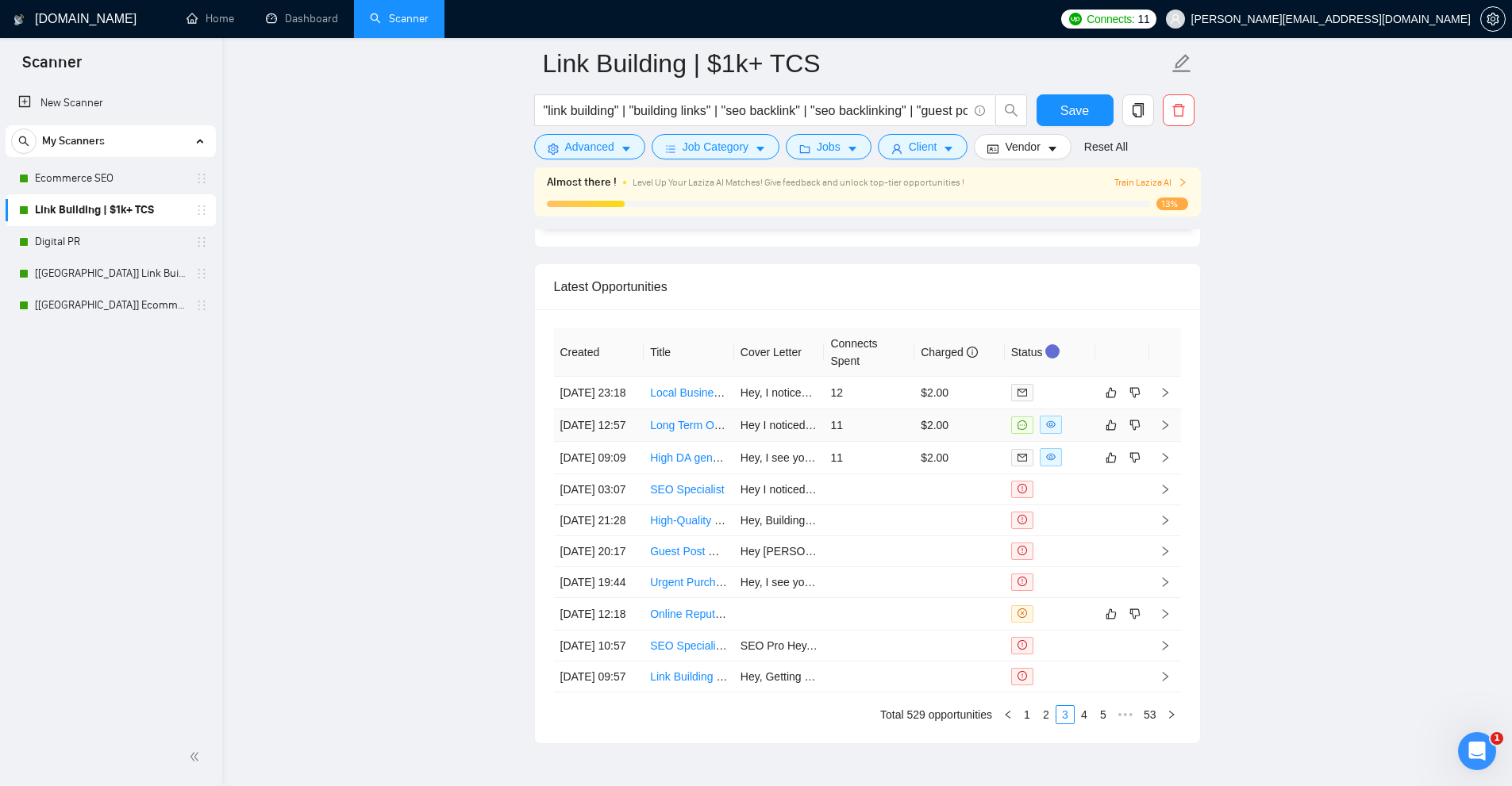
click at [969, 442] on td "$2.00" at bounding box center [960, 425] width 91 height 32
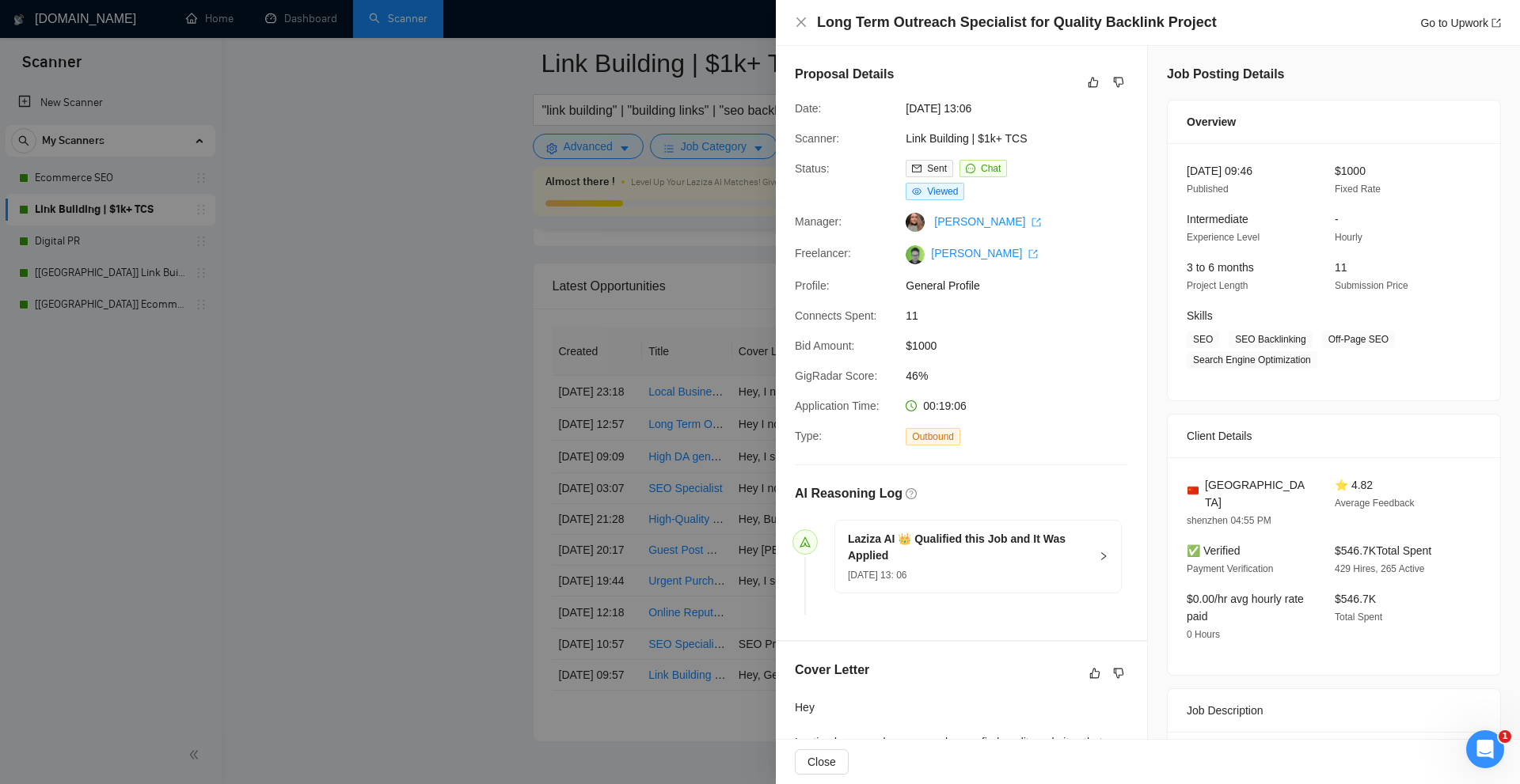
scroll to position [395, 0]
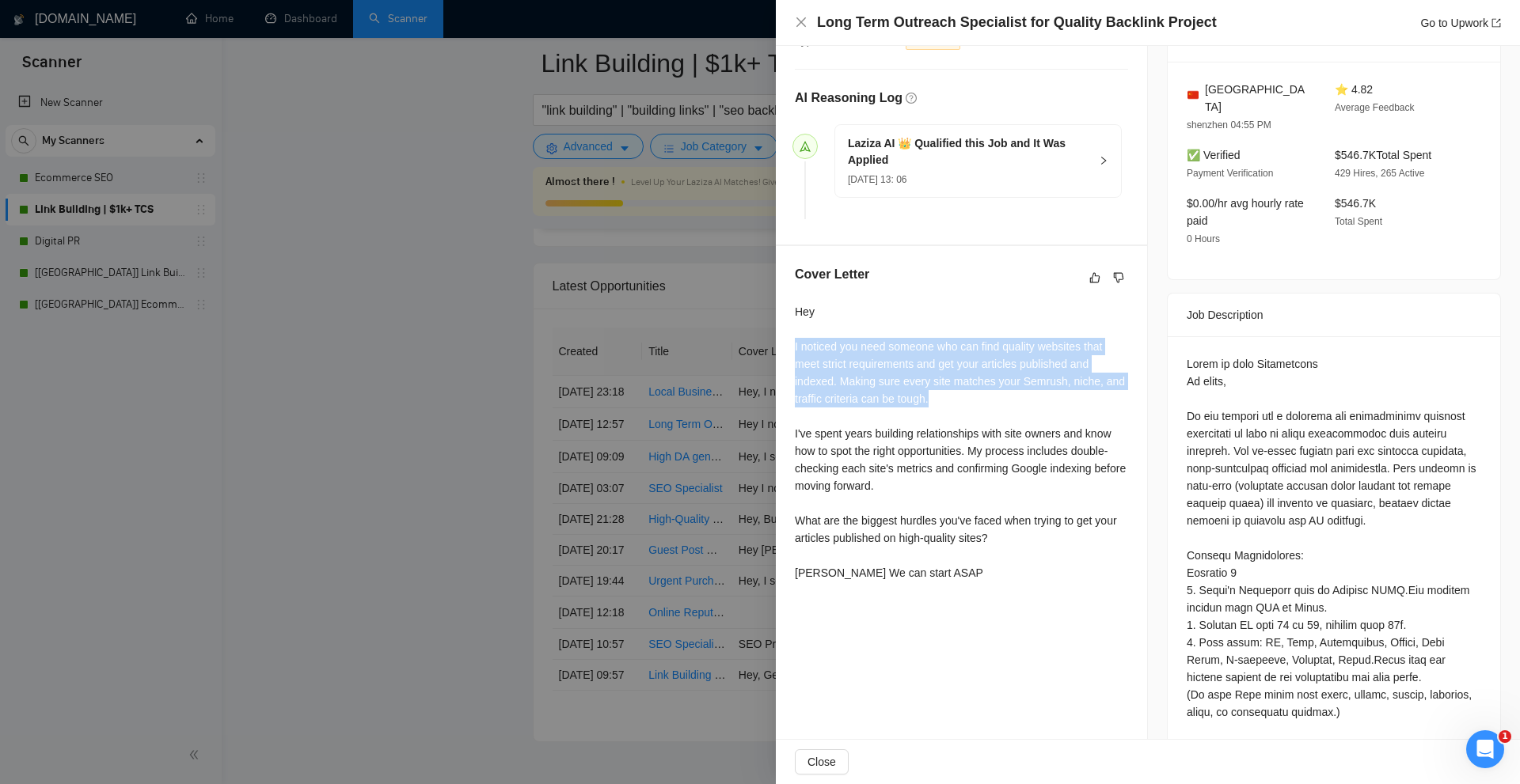
drag, startPoint x: 794, startPoint y: 341, endPoint x: 985, endPoint y: 400, distance: 199.9
click at [988, 399] on div "Cover Letter Hey I noticed you need someone who can find quality websites that …" at bounding box center [961, 426] width 371 height 360
click at [985, 400] on div "Hey I noticed you need someone who can find quality websites that meet strict r…" at bounding box center [961, 442] width 333 height 279
drag, startPoint x: 957, startPoint y: 392, endPoint x: 791, endPoint y: 344, distance: 172.8
click at [791, 344] on div "Cover Letter Hey I noticed you need someone who can find quality websites that …" at bounding box center [961, 426] width 371 height 360
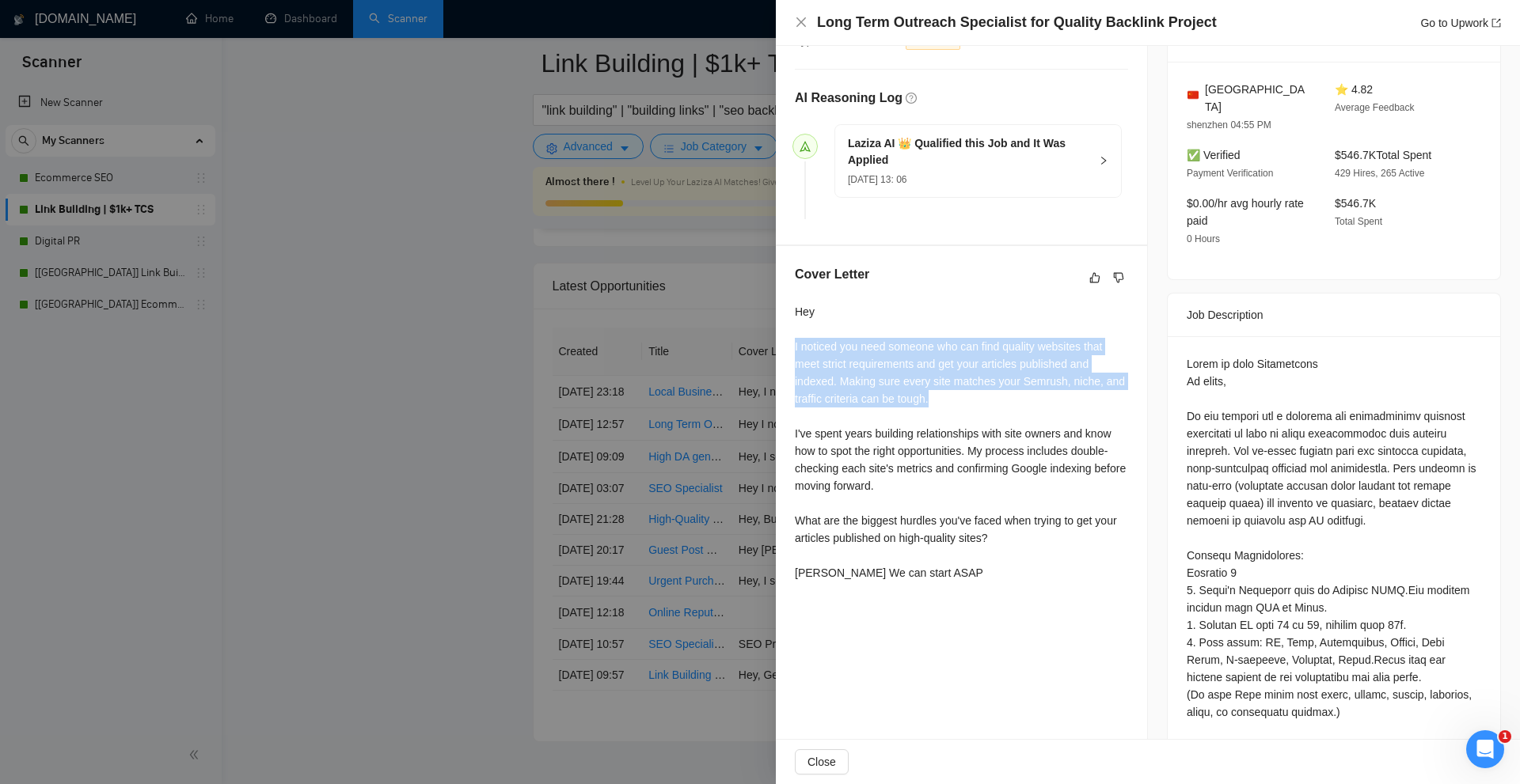
click at [851, 403] on div "Hey I noticed you need someone who can find quality websites that meet strict r…" at bounding box center [961, 442] width 333 height 279
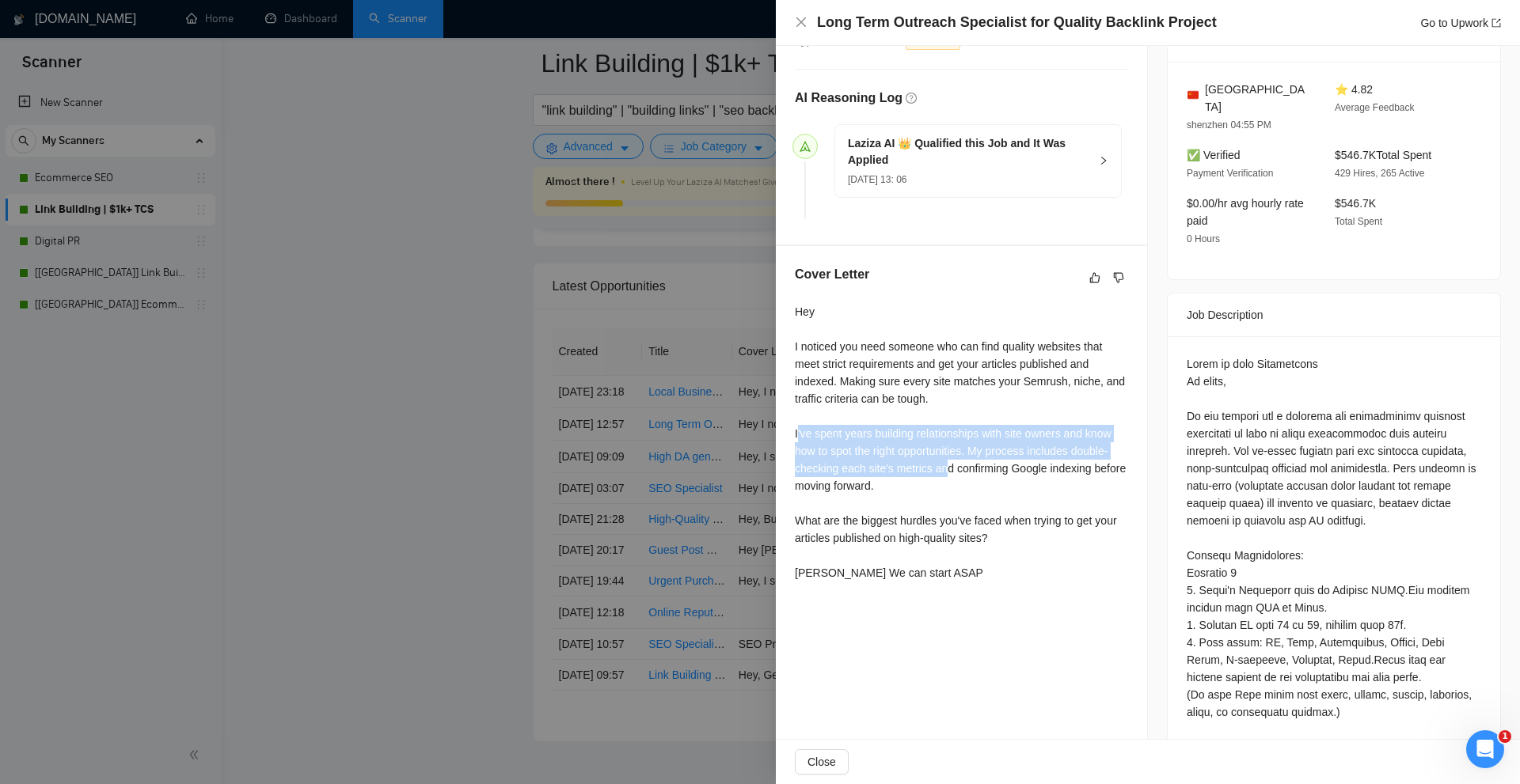
drag, startPoint x: 798, startPoint y: 436, endPoint x: 946, endPoint y: 468, distance: 151.4
click at [946, 468] on div "Hey I noticed you need someone who can find quality websites that meet strict r…" at bounding box center [961, 442] width 333 height 279
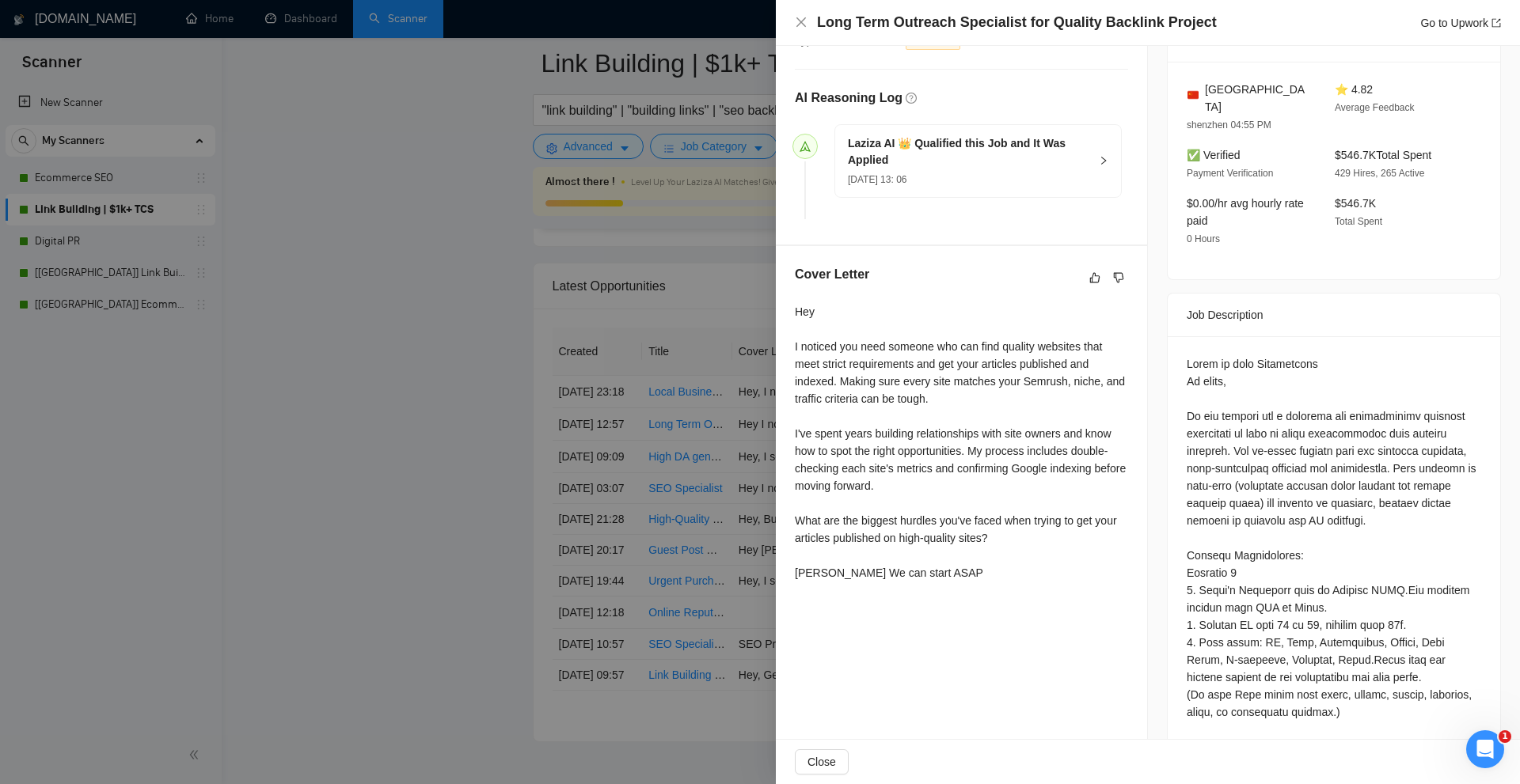
click at [937, 489] on div "Hey I noticed you need someone who can find quality websites that meet strict r…" at bounding box center [961, 442] width 333 height 279
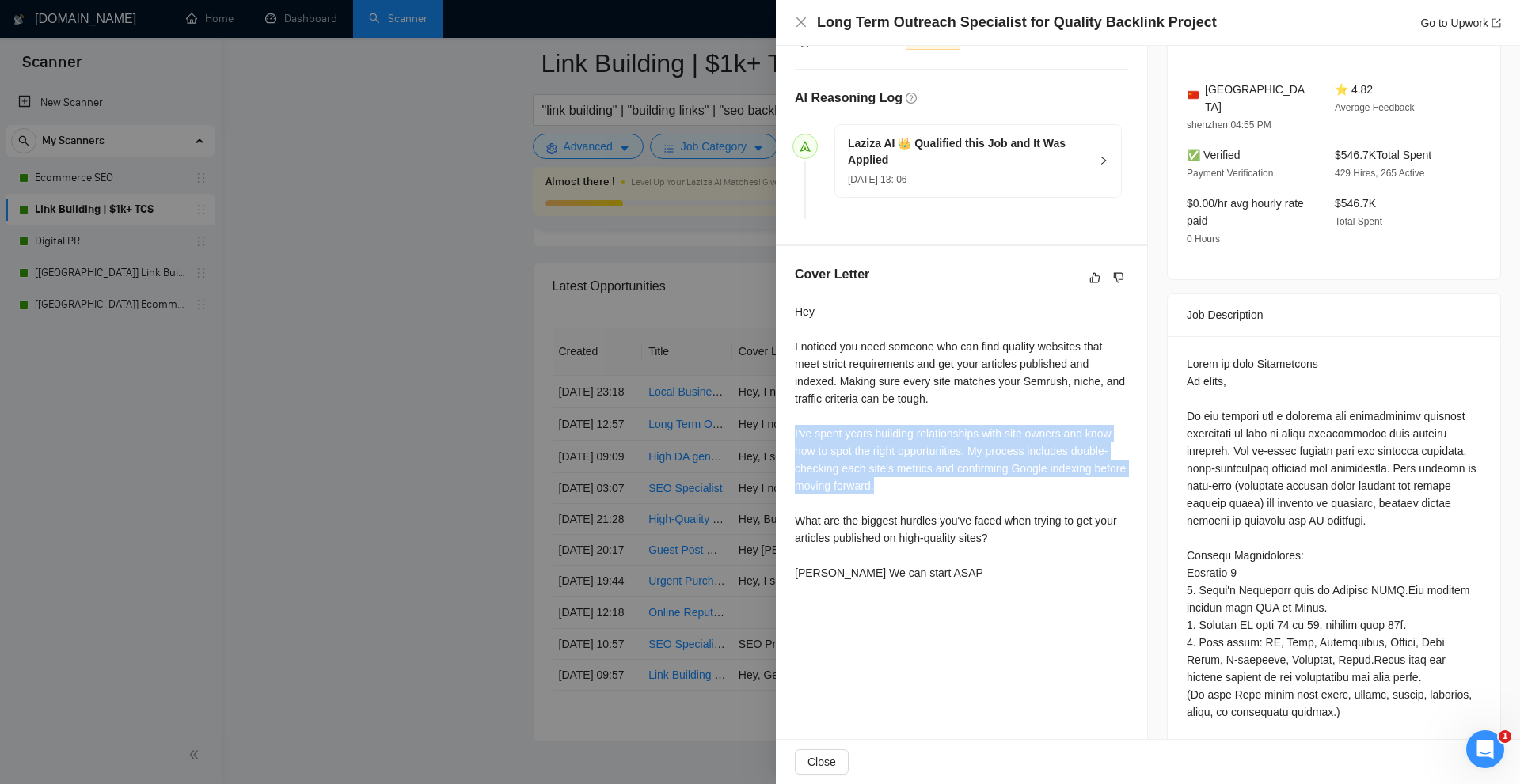
drag, startPoint x: 934, startPoint y: 485, endPoint x: 790, endPoint y: 431, distance: 153.8
click at [790, 431] on div "Cover Letter Hey I noticed you need someone who can find quality websites that …" at bounding box center [961, 426] width 371 height 360
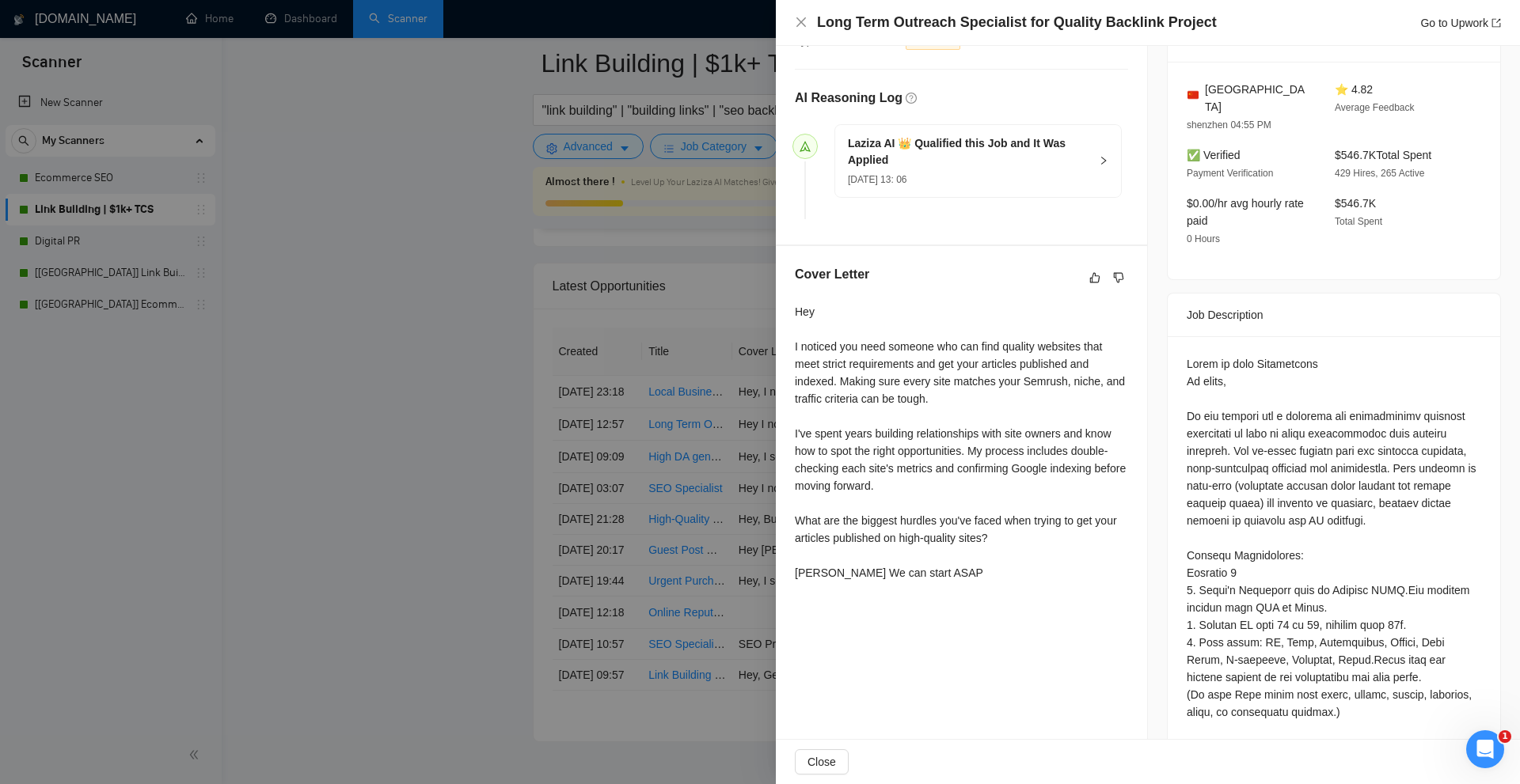
click at [691, 387] on div at bounding box center [760, 392] width 1520 height 784
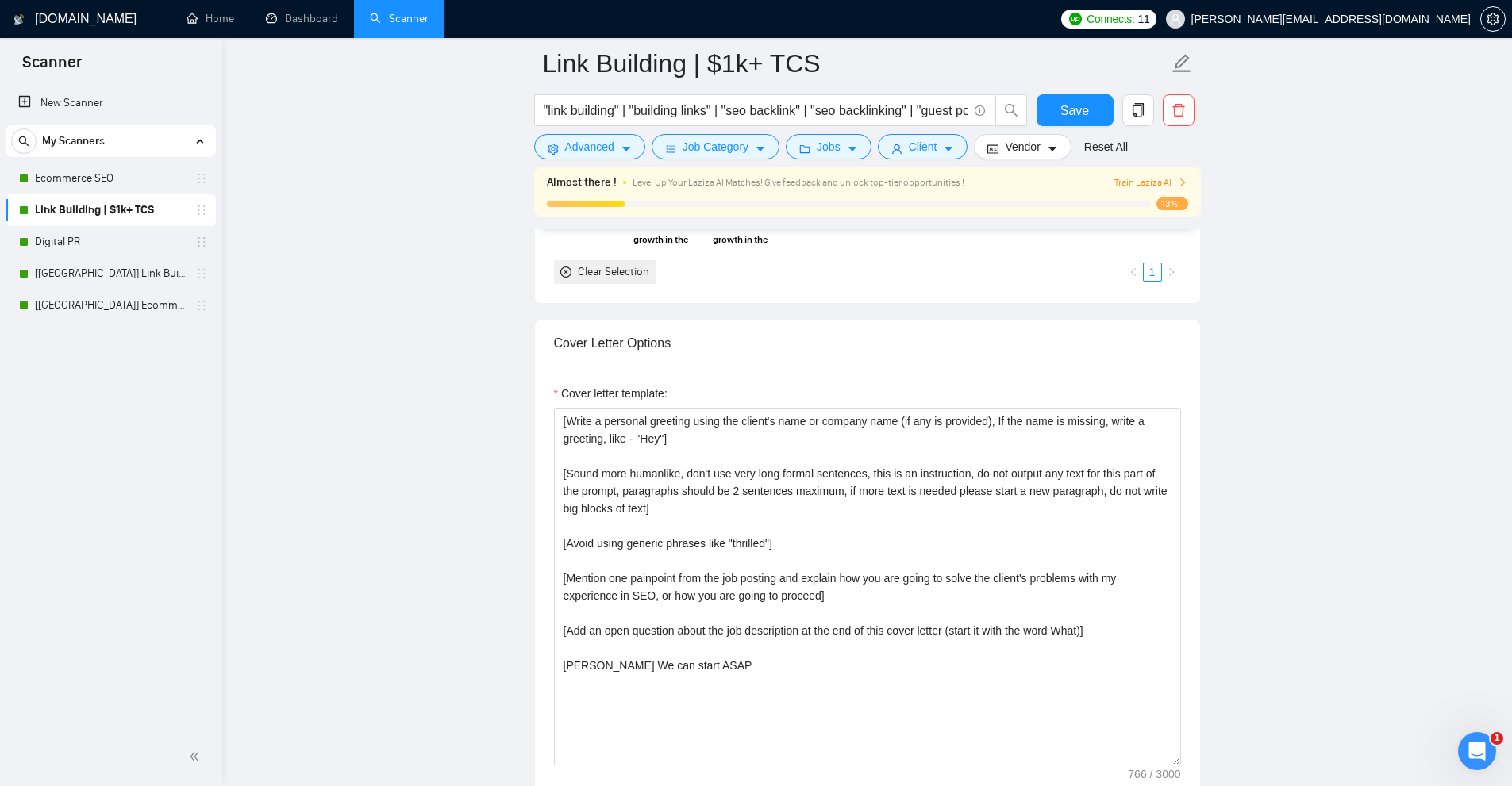
scroll to position [1507, 0]
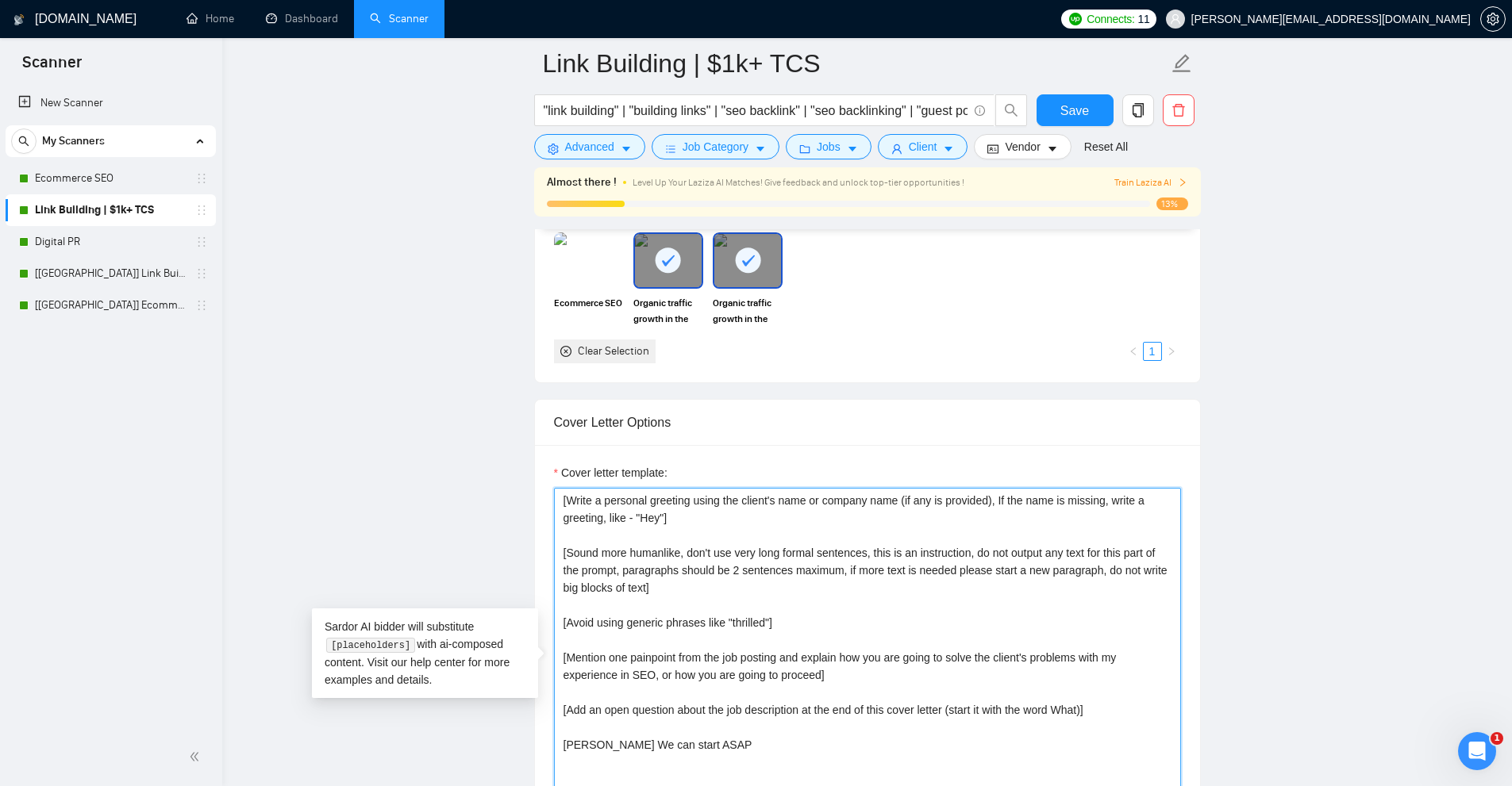
drag, startPoint x: 859, startPoint y: 557, endPoint x: 898, endPoint y: 551, distance: 39.5
click at [898, 551] on textarea "[Write a personal greeting using the client's name or company name (if any is p…" at bounding box center [867, 666] width 627 height 357
click at [798, 557] on textarea "[Write a personal greeting using the client's name or company name (if any is p…" at bounding box center [867, 666] width 627 height 357
drag, startPoint x: 677, startPoint y: 549, endPoint x: 1180, endPoint y: 551, distance: 503.0
click at [1180, 551] on div "Cover letter template: [Write a personal greeting using the client's name or co…" at bounding box center [868, 664] width 665 height 437
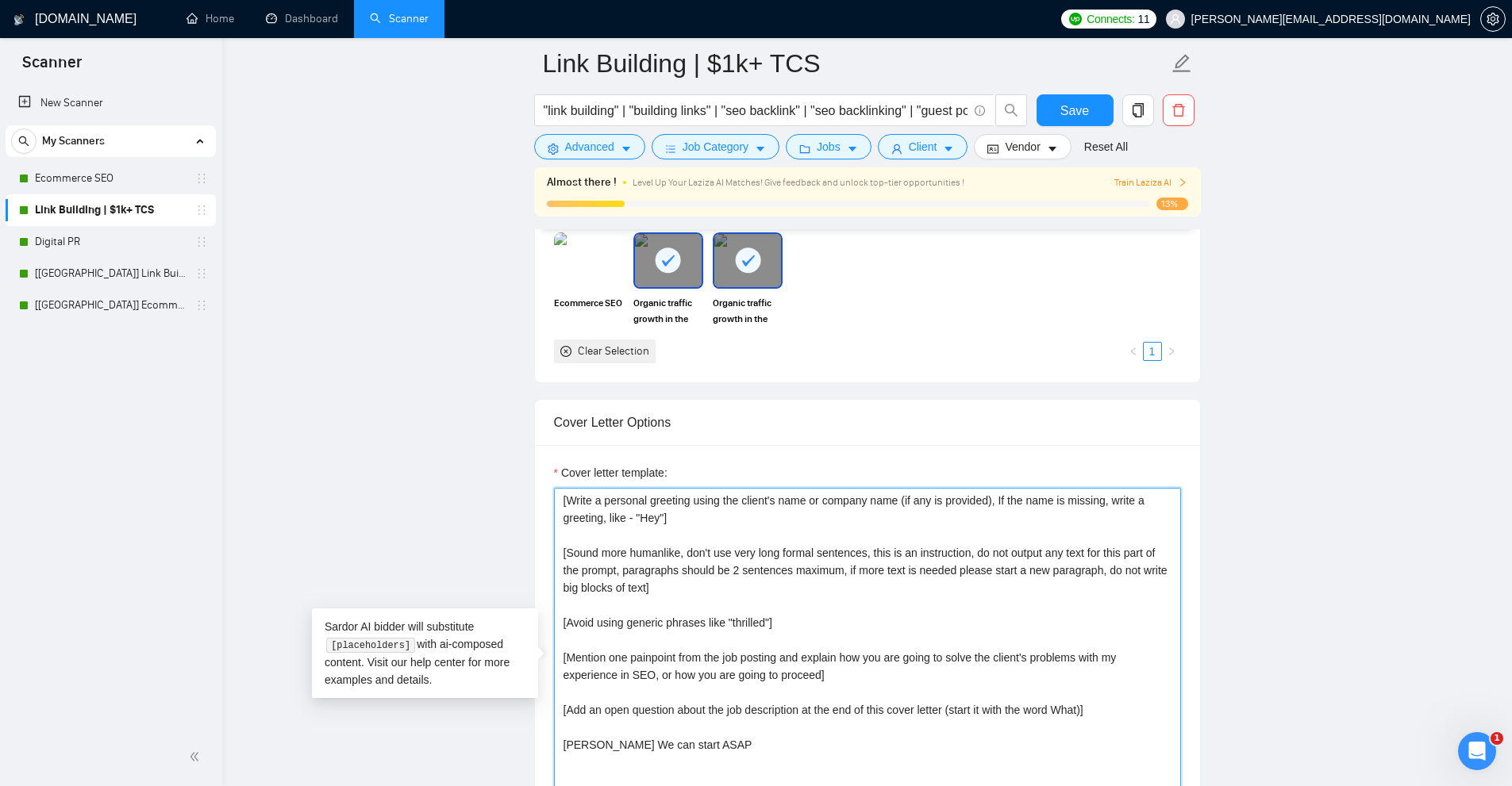
click at [744, 601] on textarea "[Write a personal greeting using the client's name or company name (if any is p…" at bounding box center [867, 666] width 627 height 357
drag, startPoint x: 689, startPoint y: 590, endPoint x: 550, endPoint y: 553, distance: 143.8
click at [550, 553] on div "Cover letter template: [Write a personal greeting using the client's name or co…" at bounding box center [868, 664] width 665 height 437
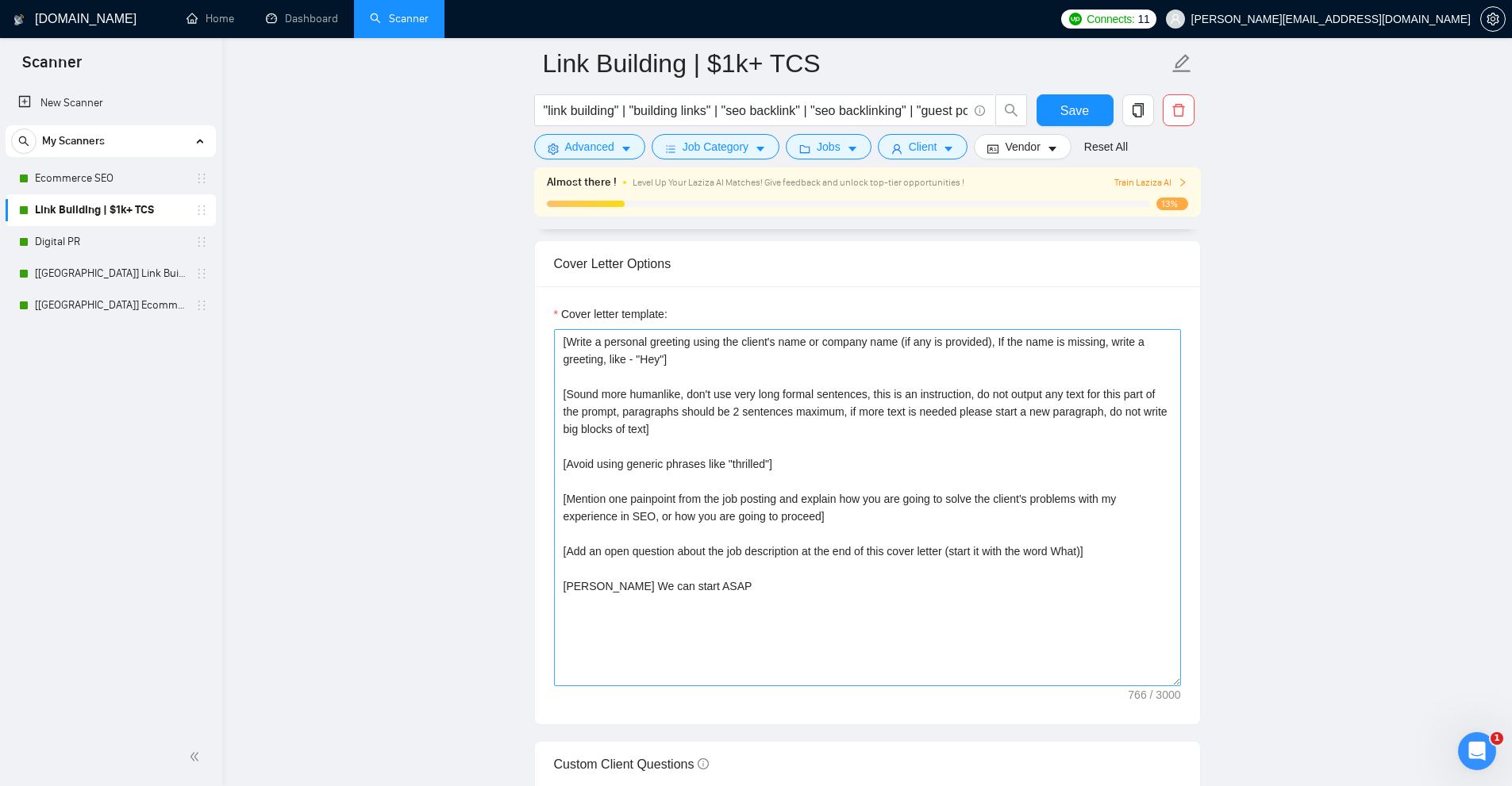
scroll to position [1745, 0]
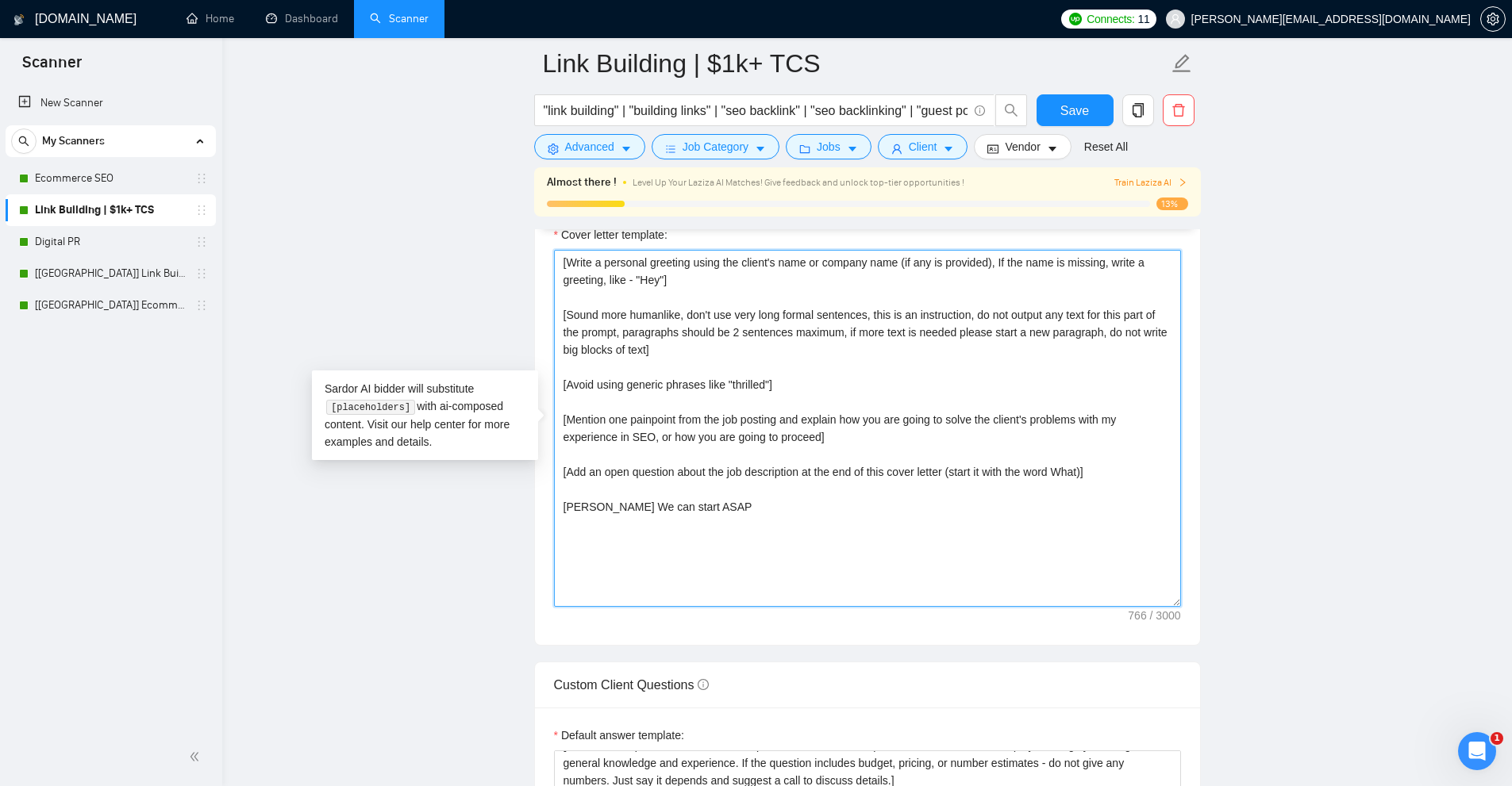
drag, startPoint x: 850, startPoint y: 437, endPoint x: 516, endPoint y: 414, distance: 334.8
click at [785, 490] on textarea "[Write a personal greeting using the client's name or company name (if any is p…" at bounding box center [867, 428] width 627 height 357
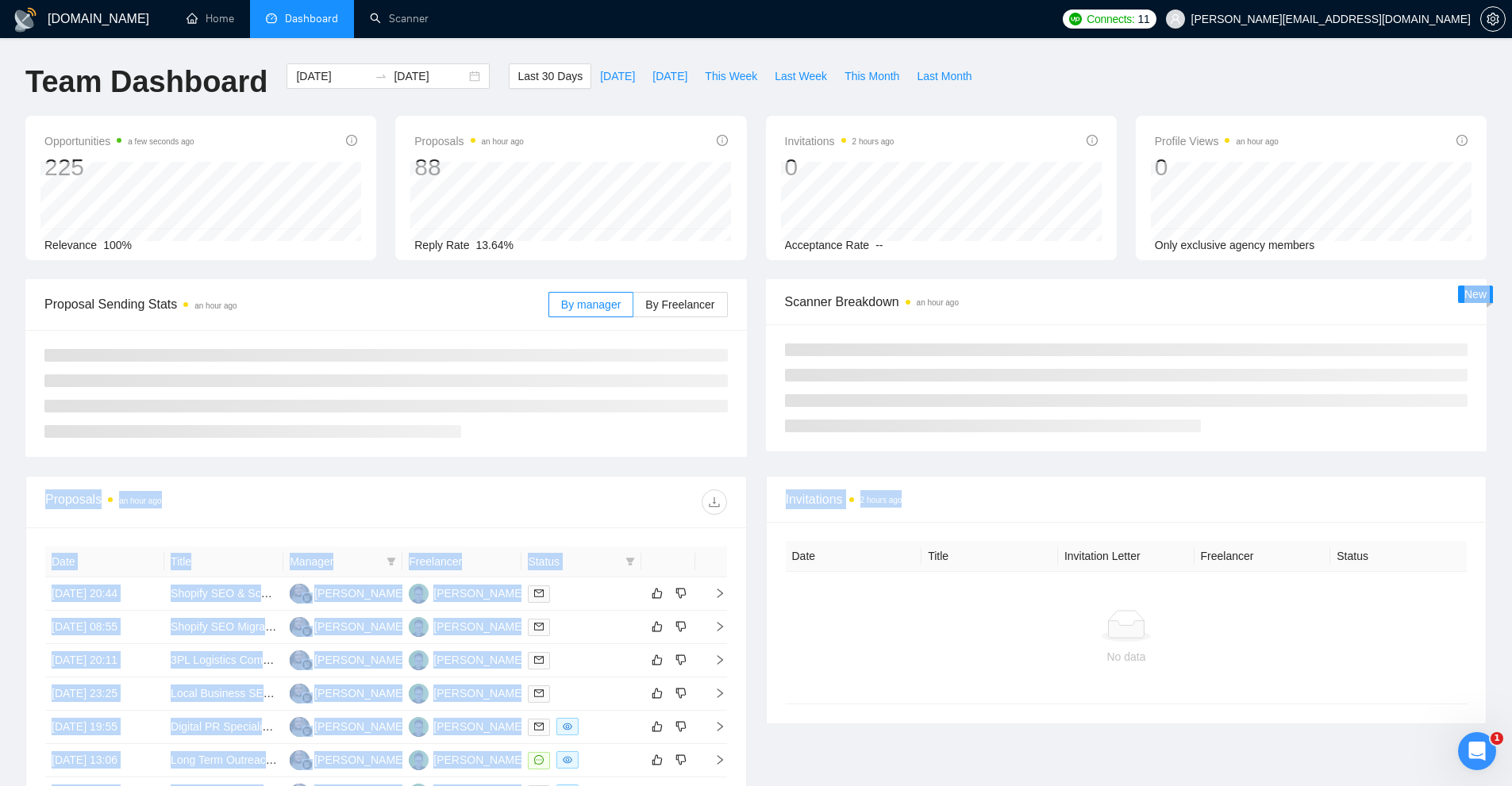
drag, startPoint x: 1126, startPoint y: 538, endPoint x: 1258, endPoint y: 533, distance: 132.1
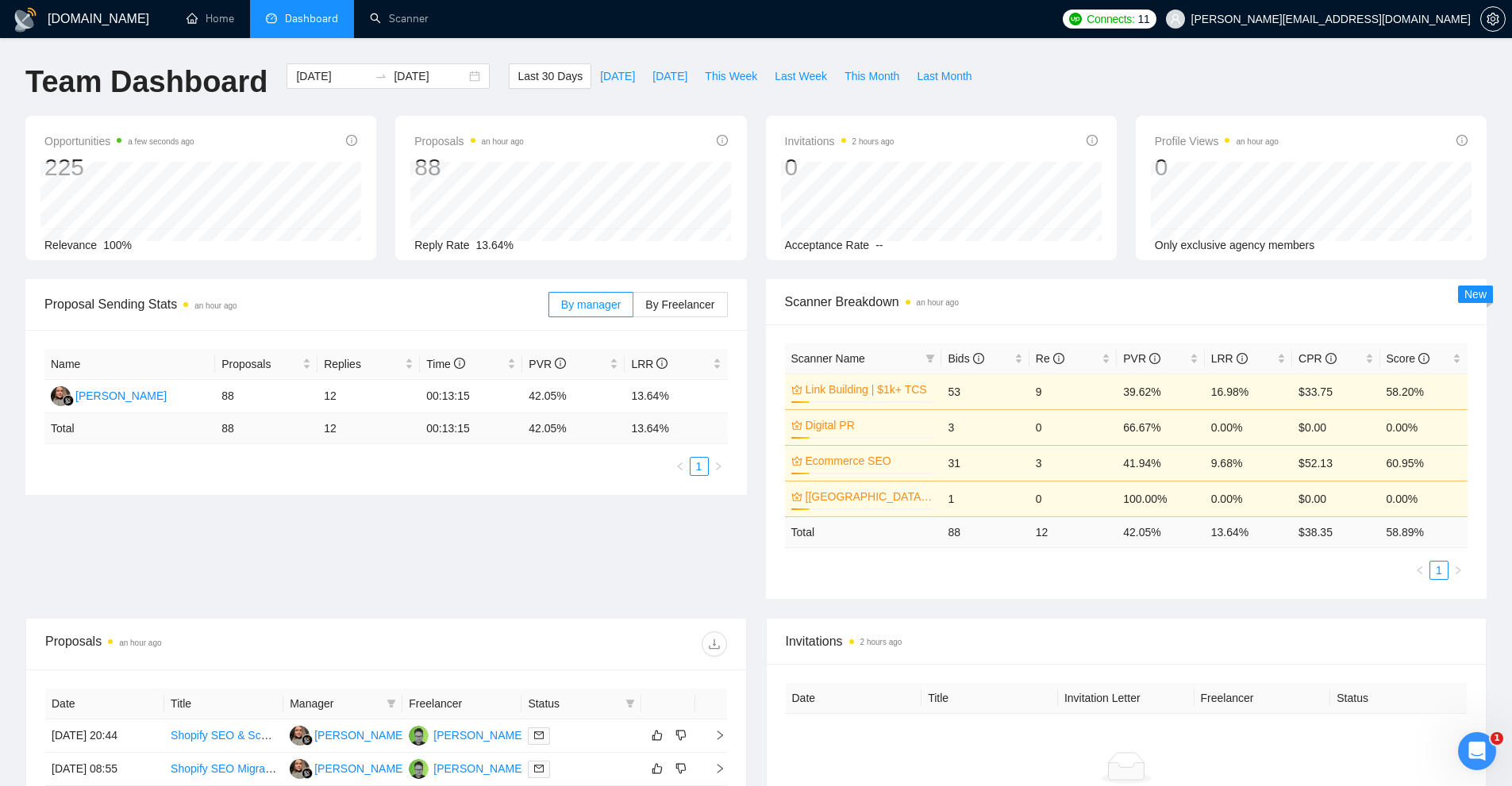
click at [1257, 533] on td "13.64 %" at bounding box center [1248, 531] width 87 height 31
drag, startPoint x: 1251, startPoint y: 529, endPoint x: 1117, endPoint y: 543, distance: 134.7
click at [1117, 543] on tr "Total 88 12 42.05 % 13.64 % $ 38.35 58.89 %" at bounding box center [1126, 531] width 683 height 31
click at [1121, 552] on div "Scanner Name Bids Re PVR LRR CPR Score Link Building | $1k+ TCS 13% 53 9 39.62%…" at bounding box center [1126, 461] width 683 height 237
drag, startPoint x: 1121, startPoint y: 538, endPoint x: 1165, endPoint y: 533, distance: 44.3
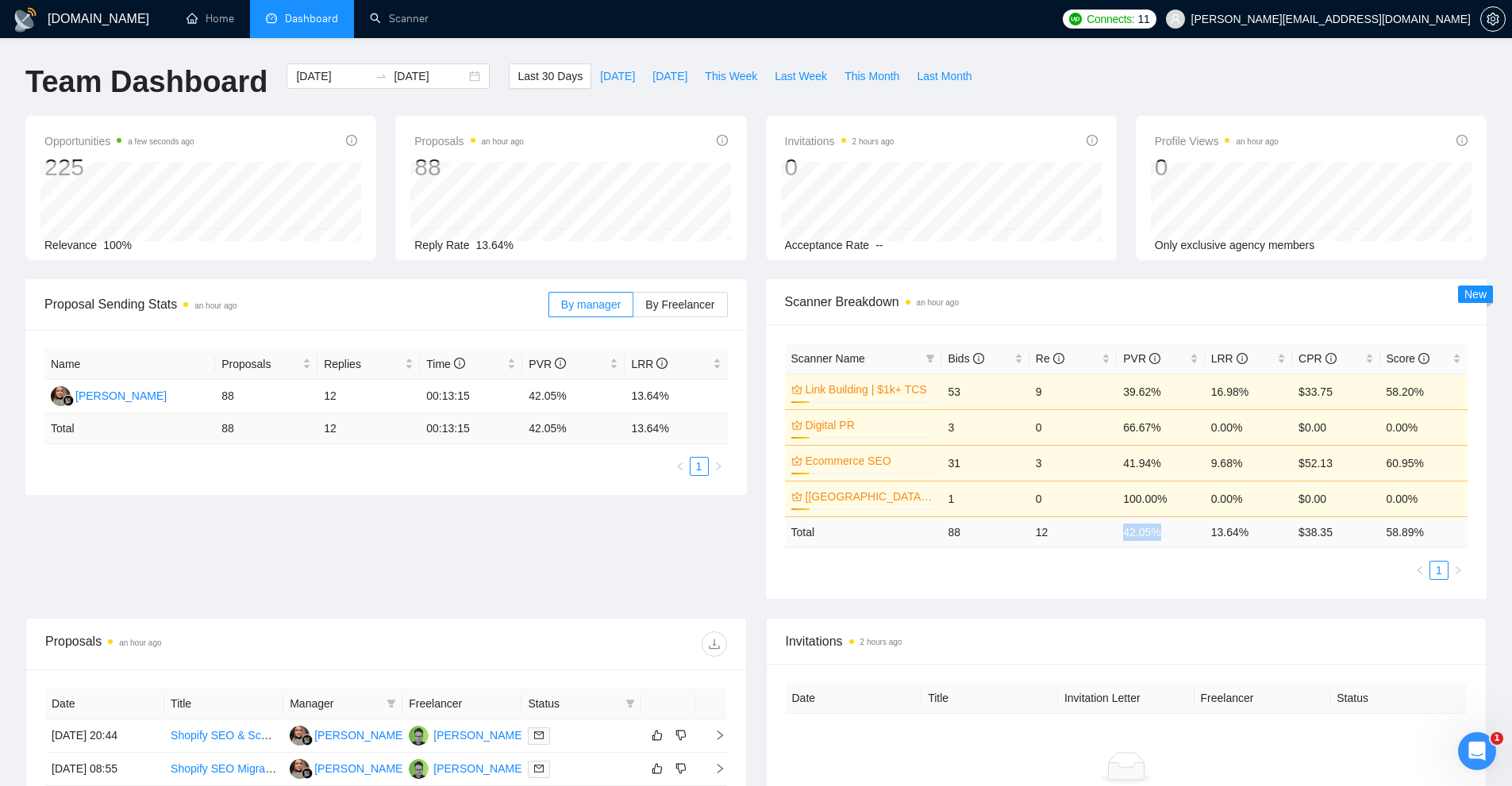
click at [1165, 533] on td "42.05 %" at bounding box center [1160, 531] width 87 height 31
drag, startPoint x: 1228, startPoint y: 534, endPoint x: 1121, endPoint y: 539, distance: 107.1
click at [1121, 539] on tr "Total 88 12 42.05 % 13.64 % $ 38.35 58.89 %" at bounding box center [1126, 531] width 683 height 31
click at [1121, 539] on td "42.05 %" at bounding box center [1160, 531] width 87 height 31
drag, startPoint x: 1123, startPoint y: 531, endPoint x: 1250, endPoint y: 526, distance: 127.1
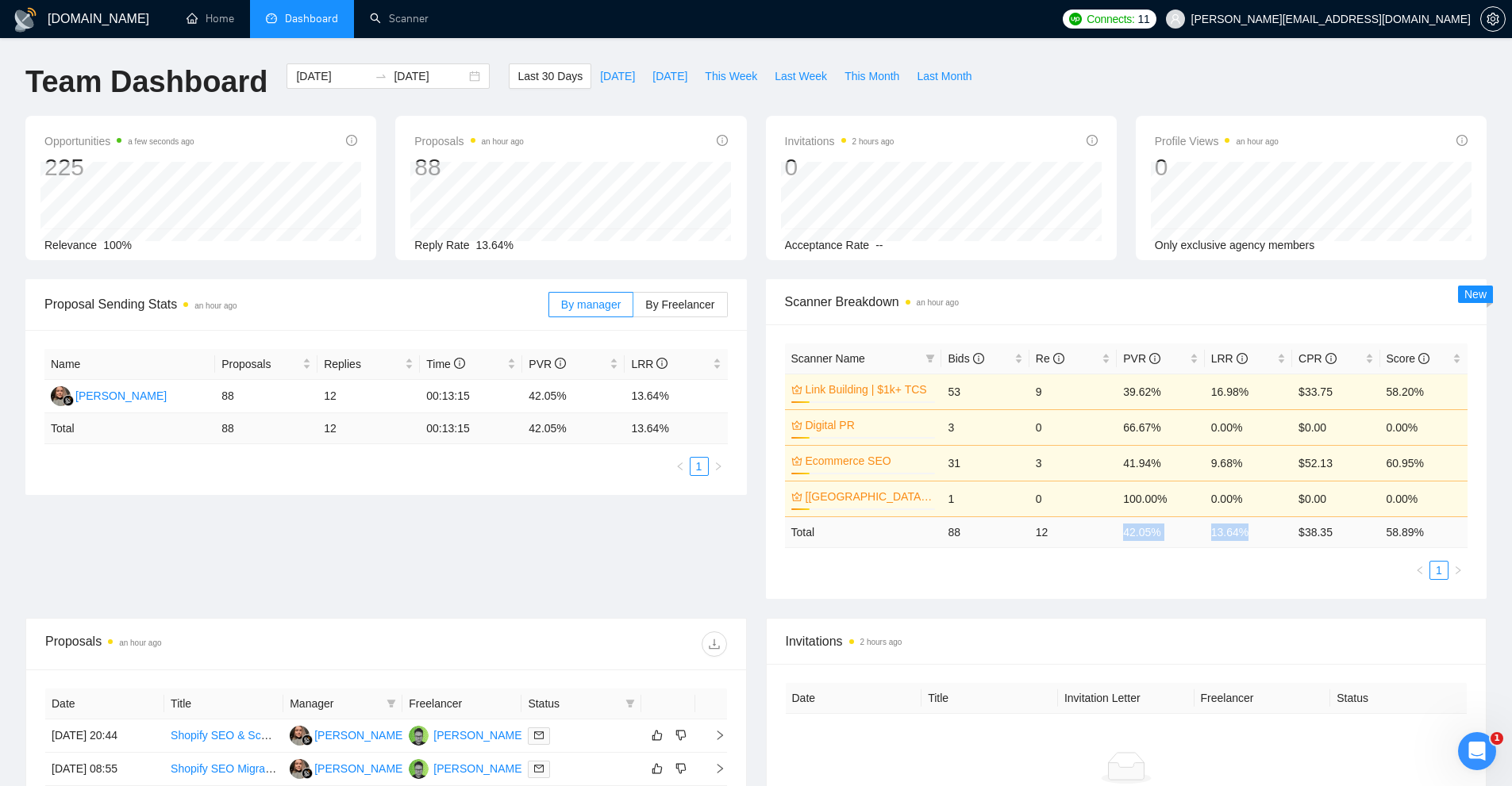
click at [1250, 526] on tr "Total 88 12 42.05 % 13.64 % $ 38.35 58.89 %" at bounding box center [1126, 531] width 683 height 31
click at [1251, 526] on td "13.64 %" at bounding box center [1248, 531] width 87 height 31
click at [1015, 361] on div "Bids" at bounding box center [985, 358] width 74 height 17
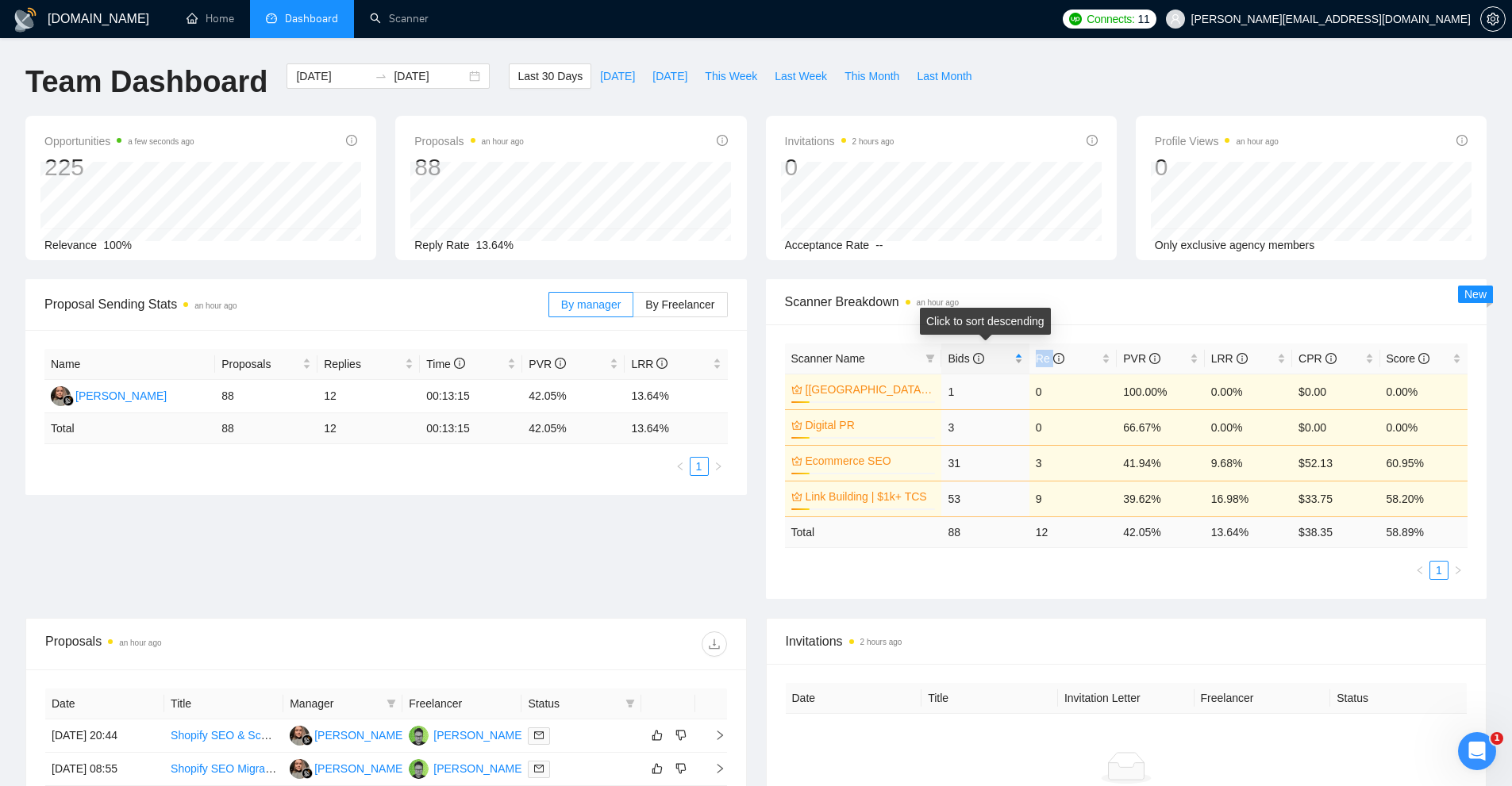
click at [1015, 361] on div "Bids" at bounding box center [985, 358] width 74 height 17
click at [1285, 360] on div "LRR" at bounding box center [1248, 358] width 74 height 17
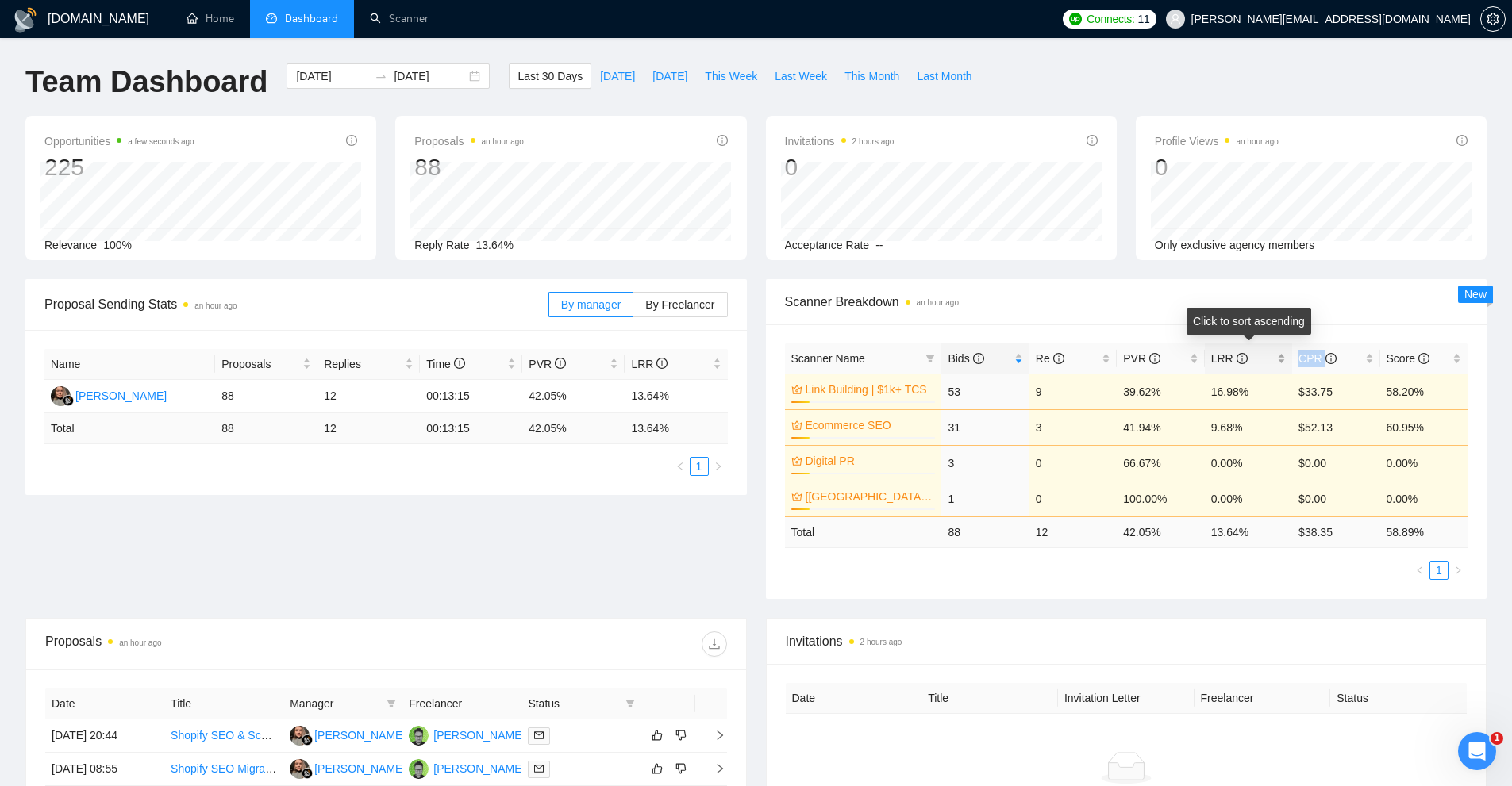
click at [1285, 360] on div "LRR" at bounding box center [1248, 358] width 74 height 17
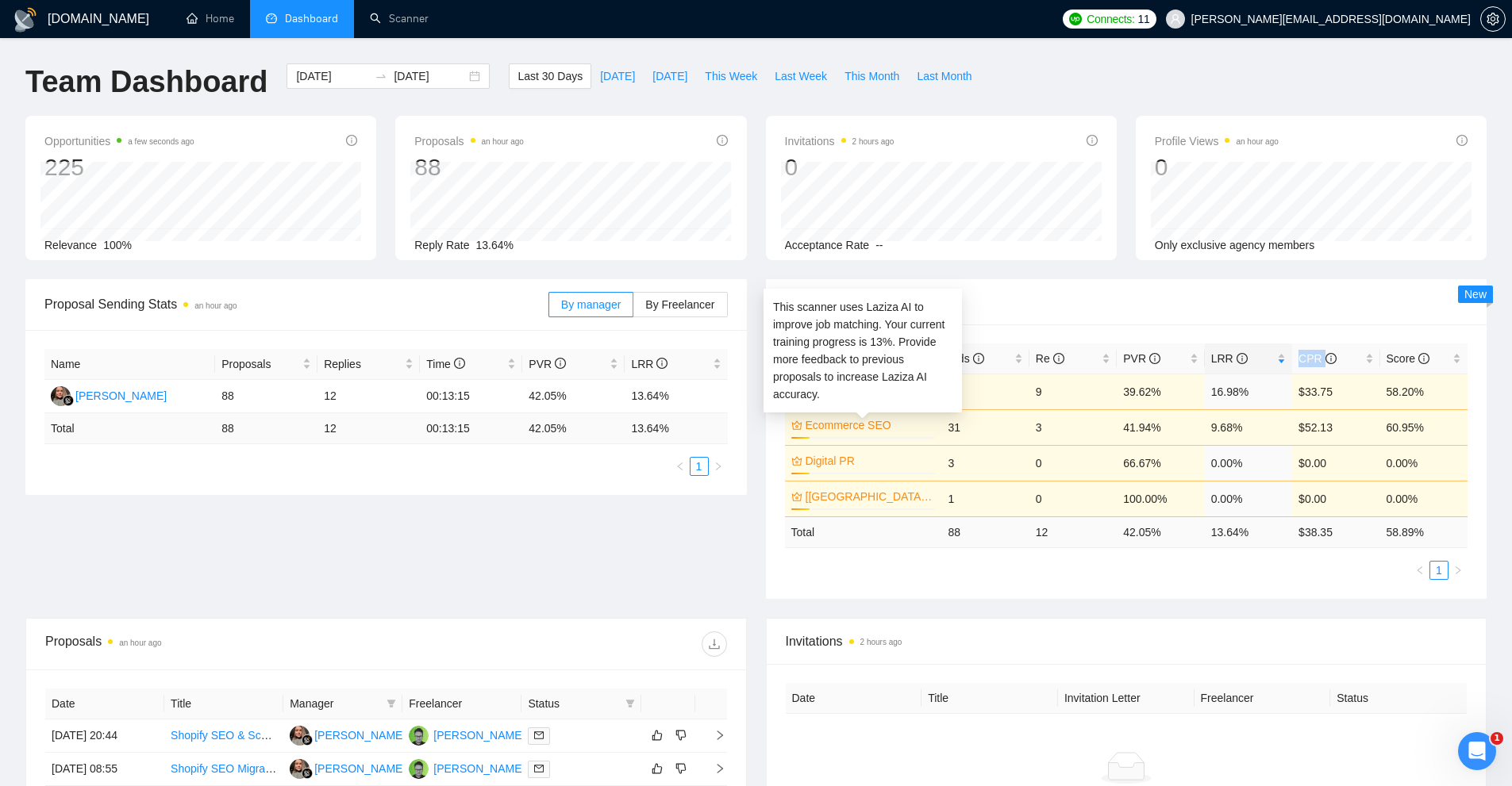
click at [866, 426] on link "Ecommerce SEO" at bounding box center [868, 425] width 127 height 17
